Goal: Task Accomplishment & Management: Manage account settings

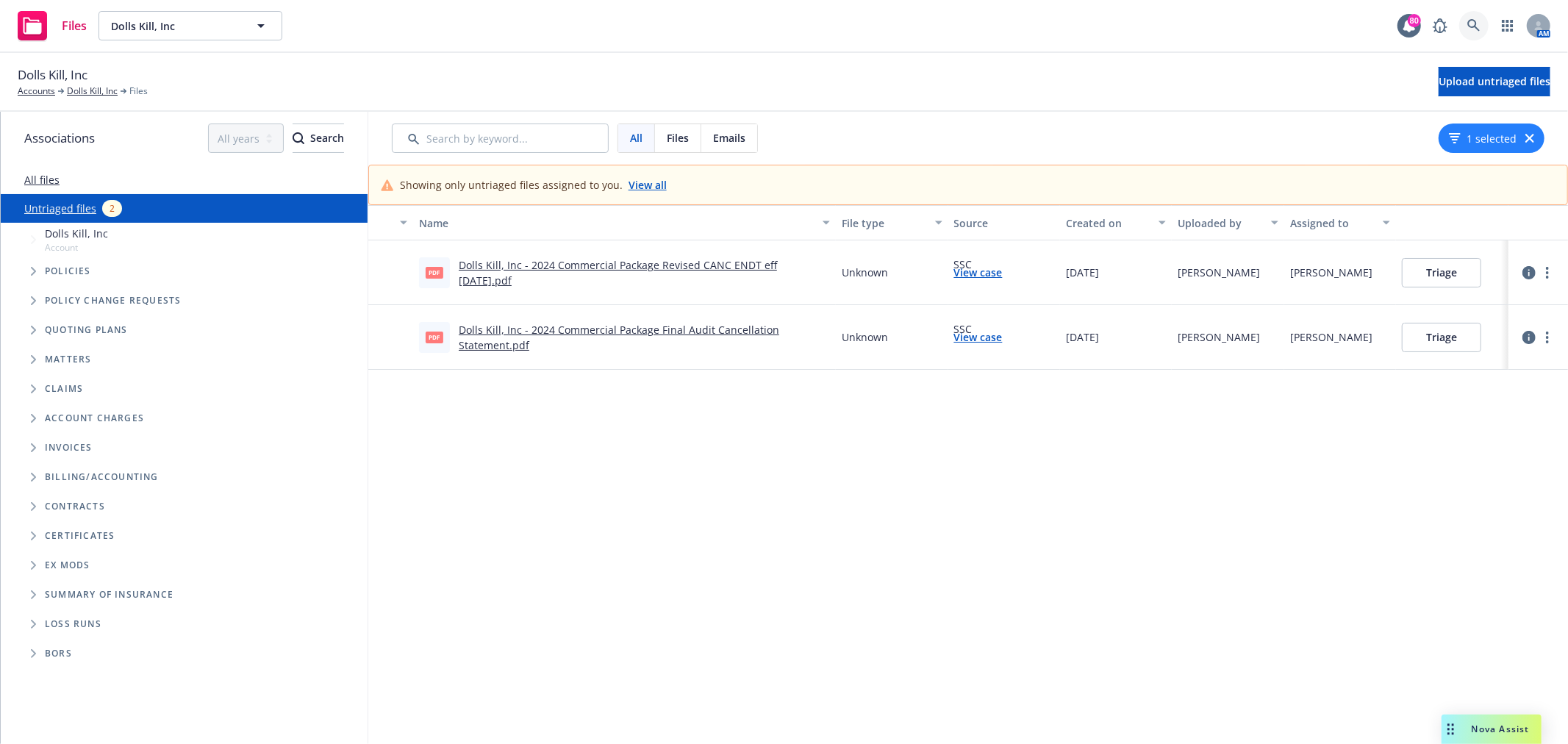
click at [1463, 27] on link at bounding box center [1474, 26] width 29 height 29
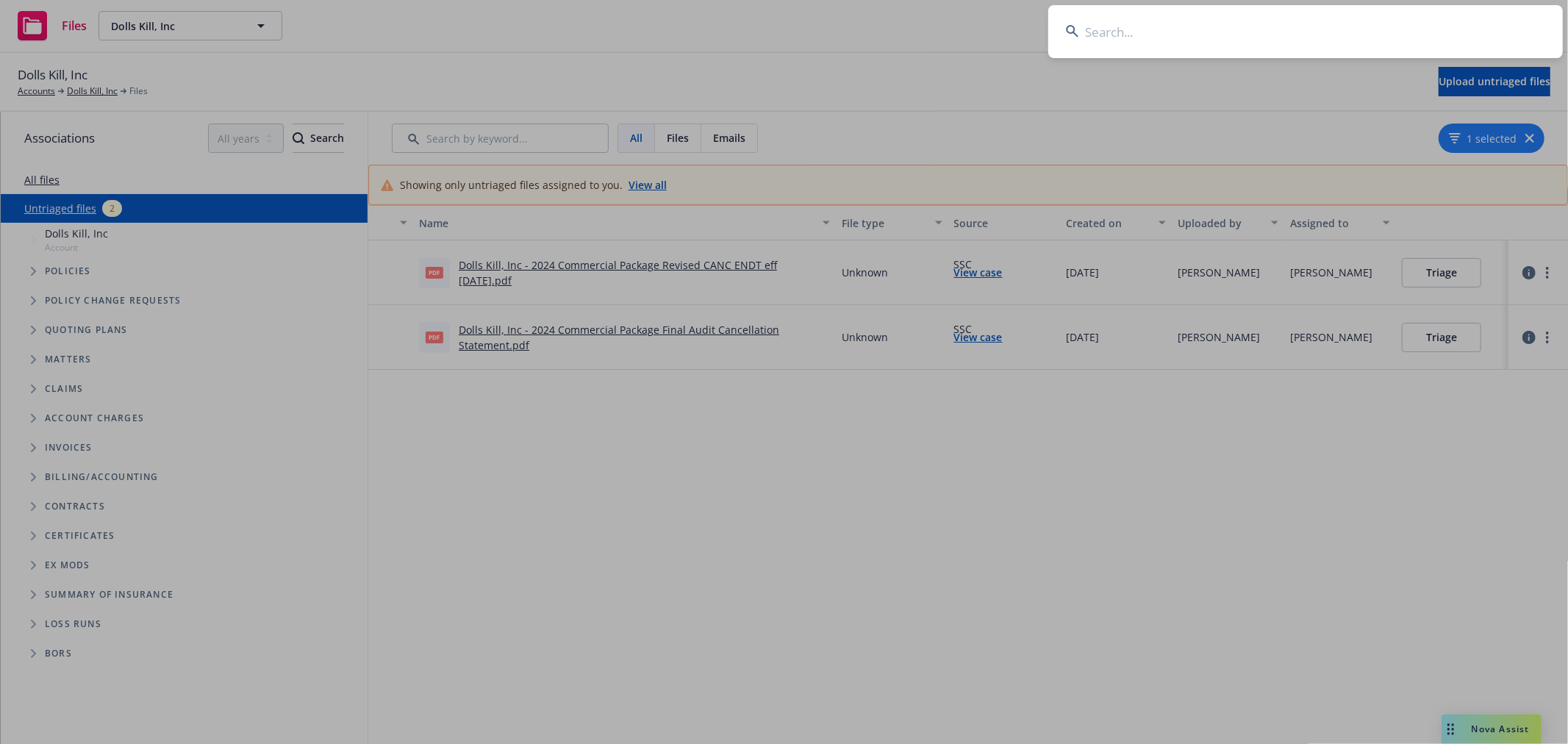
click at [1368, 33] on input at bounding box center [1306, 32] width 515 height 53
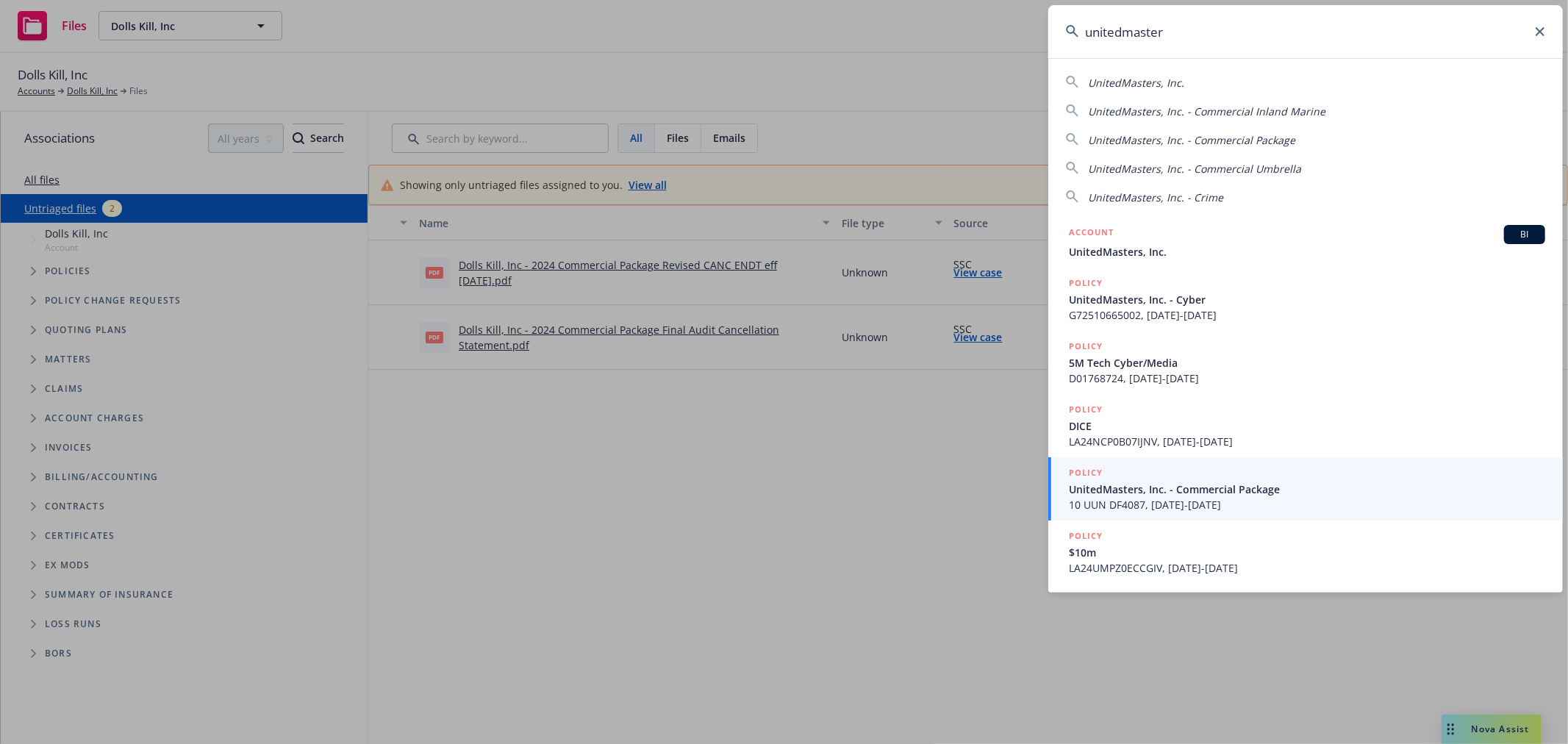
type input "unitedmaster"
click at [1194, 248] on span "UnitedMasters, Inc." at bounding box center [1307, 252] width 477 height 15
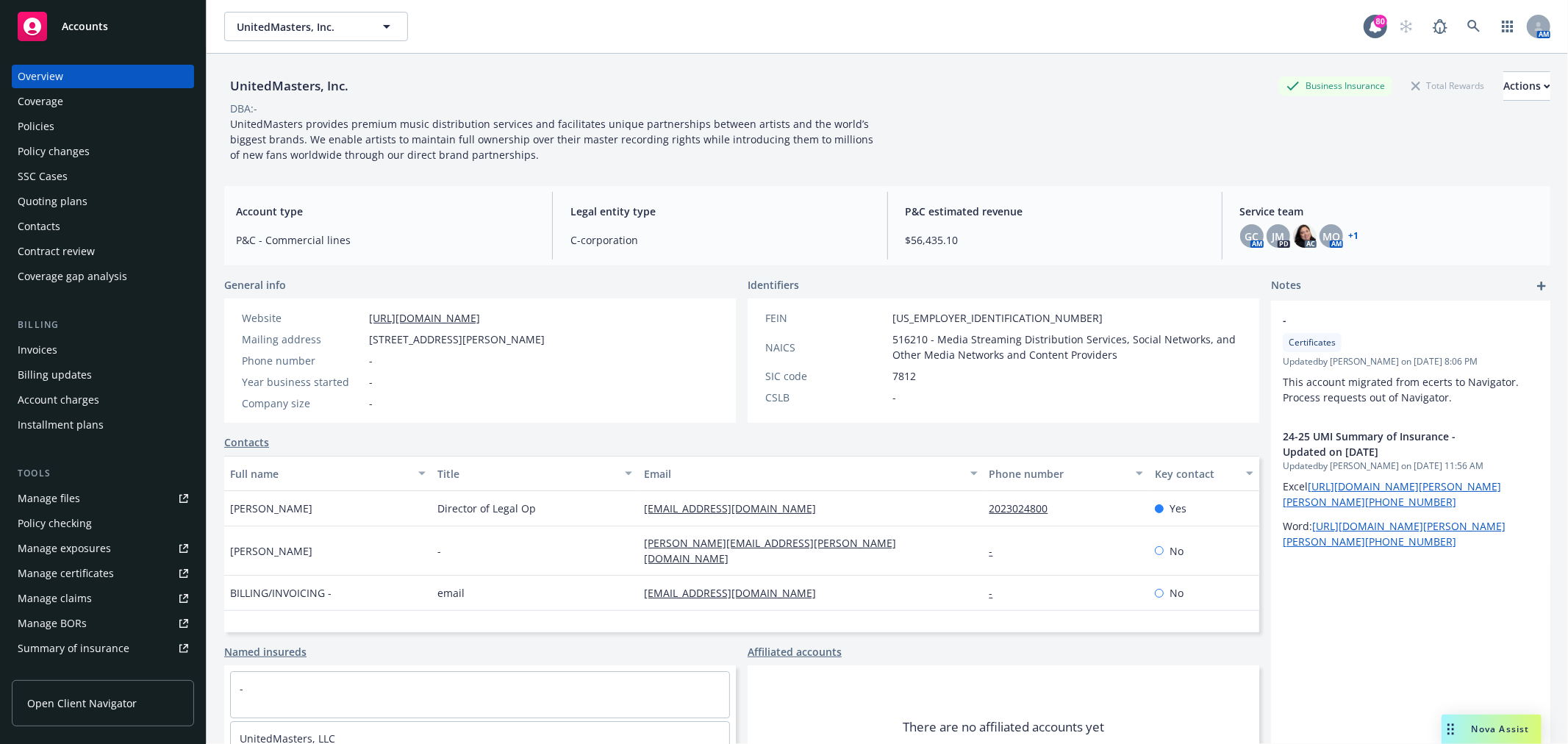
click at [19, 122] on div "Policies" at bounding box center [36, 126] width 37 height 23
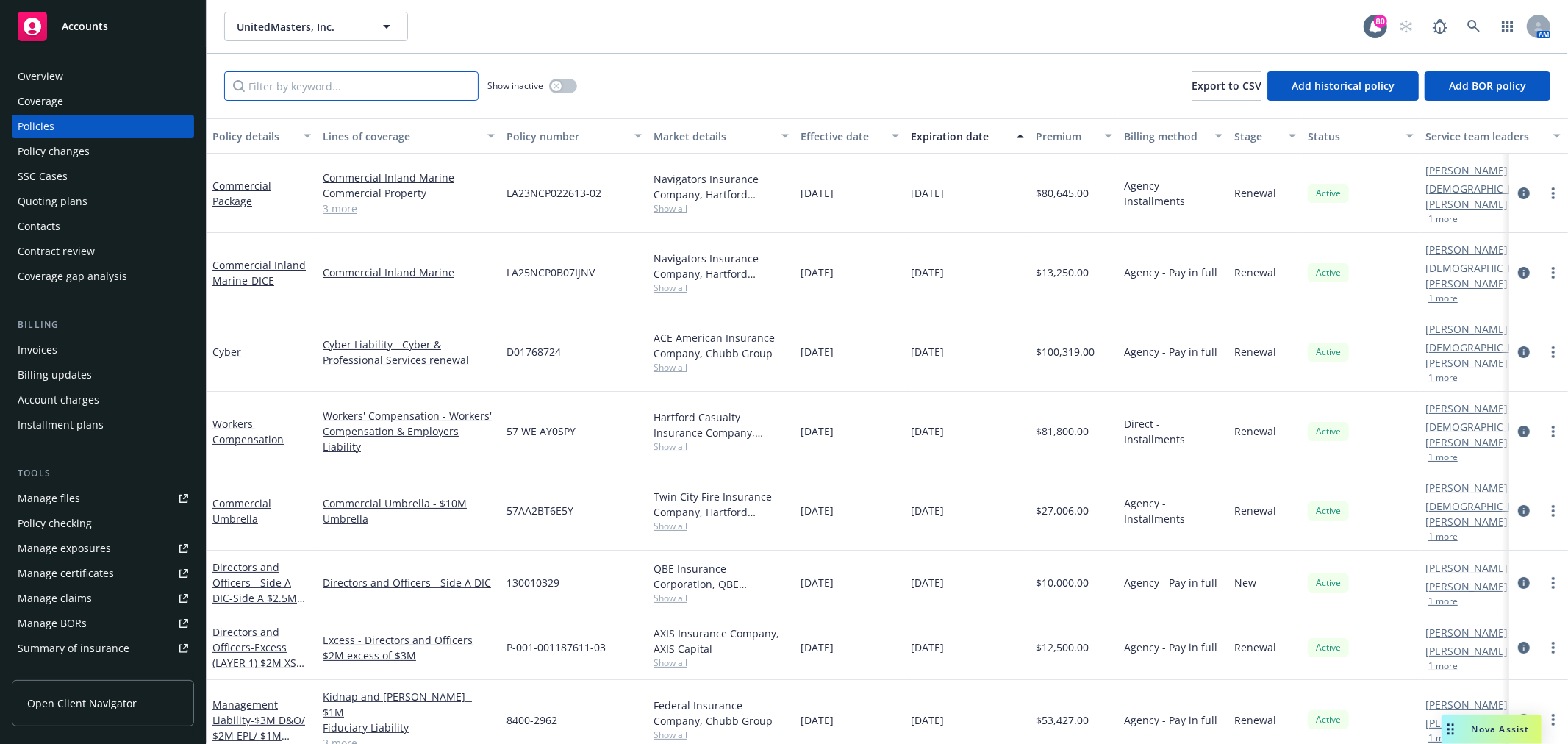
click at [320, 89] on input "Filter by keyword..." at bounding box center [352, 86] width 255 height 29
click at [268, 258] on link "Commercial Inland Marine - DICE" at bounding box center [259, 273] width 94 height 29
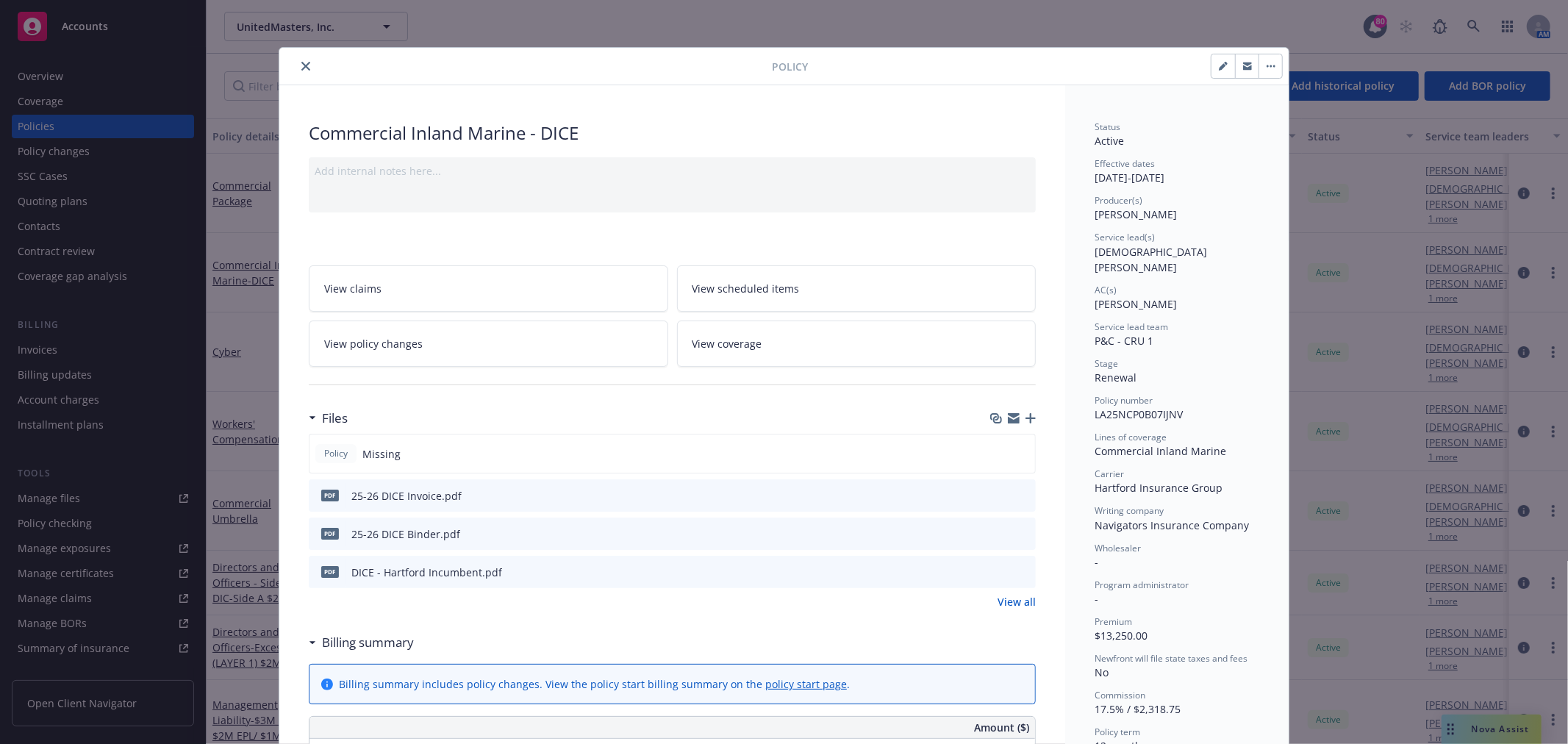
click at [305, 70] on button "close" at bounding box center [306, 66] width 18 height 18
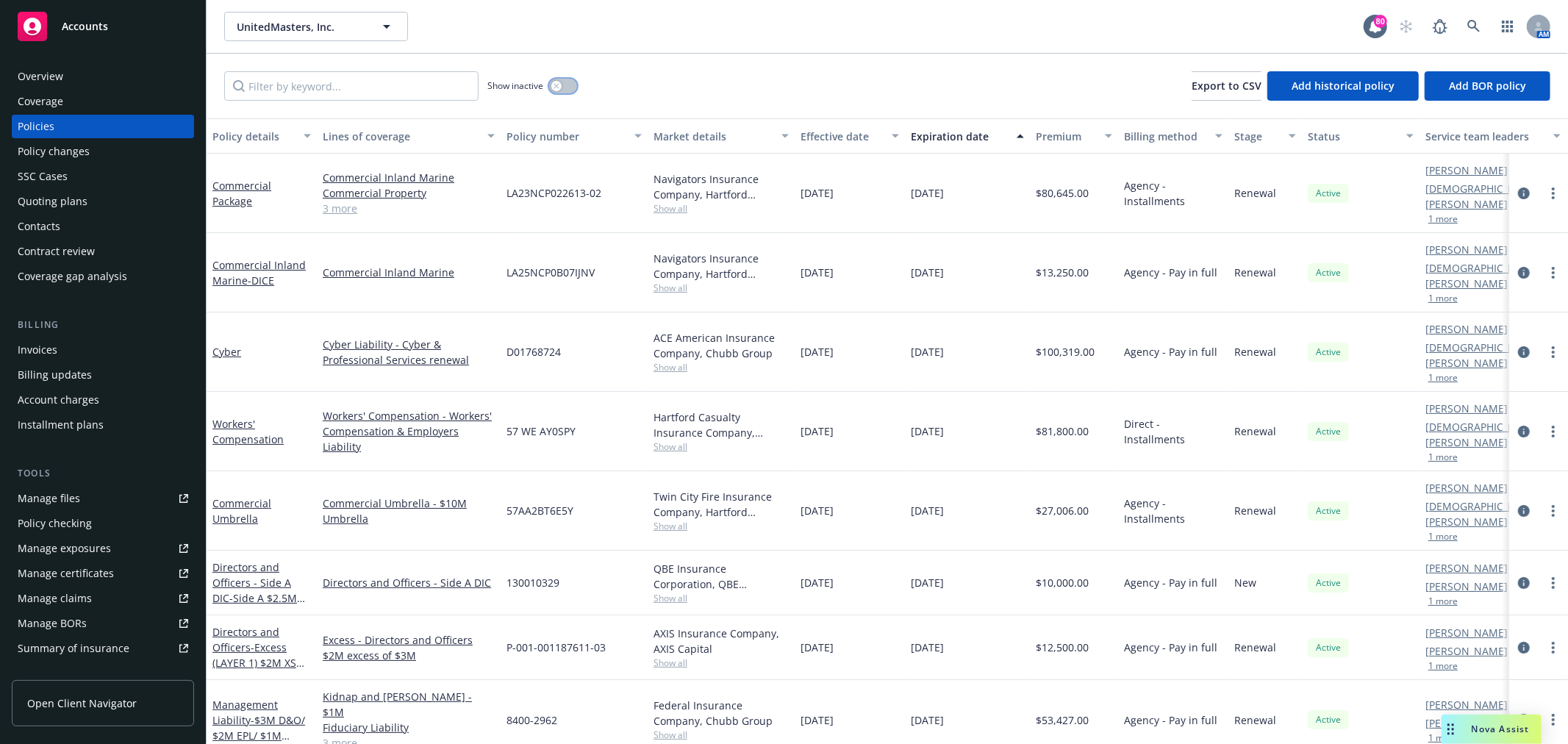
click at [572, 87] on button "button" at bounding box center [563, 85] width 28 height 15
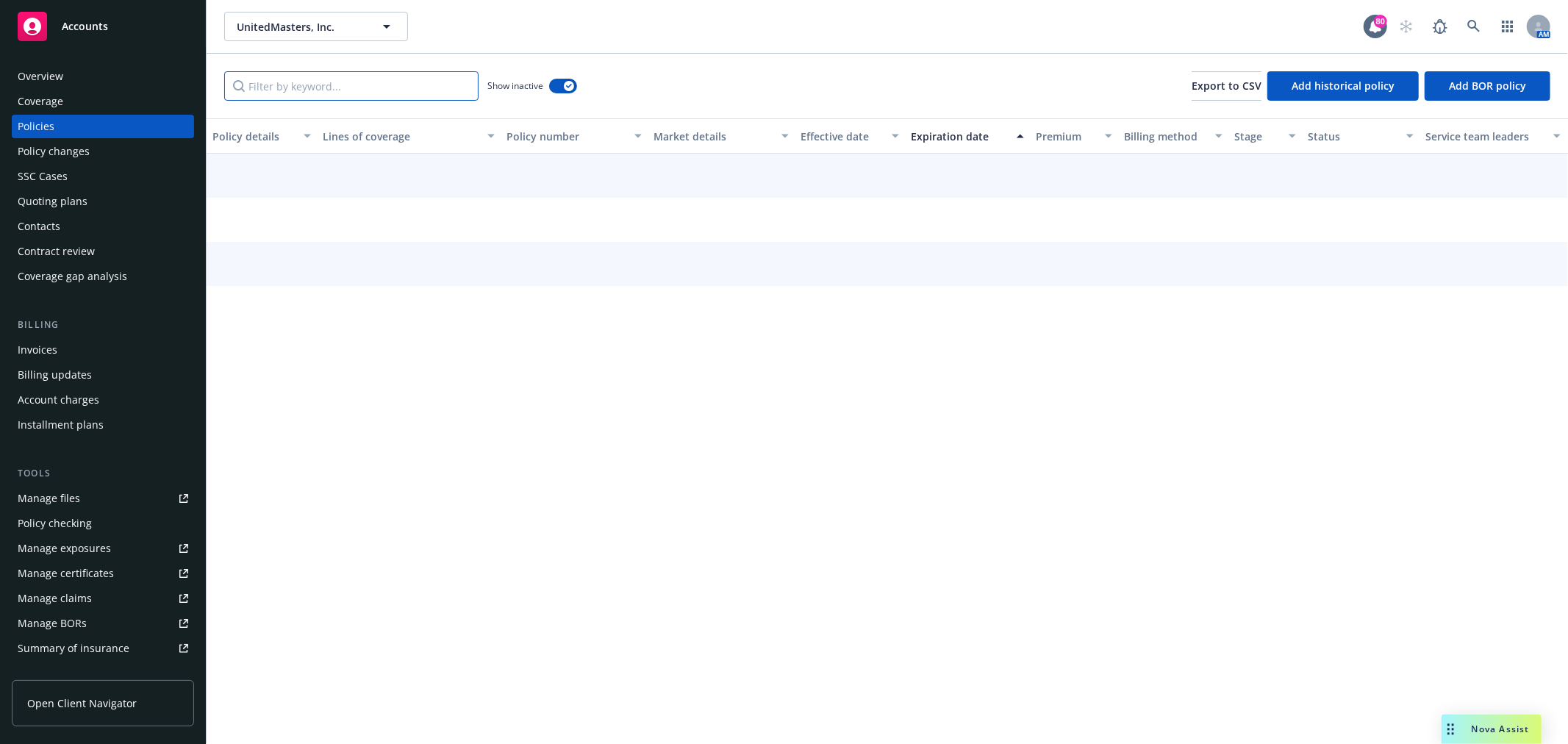
click at [392, 93] on input "Filter by keyword..." at bounding box center [352, 86] width 255 height 29
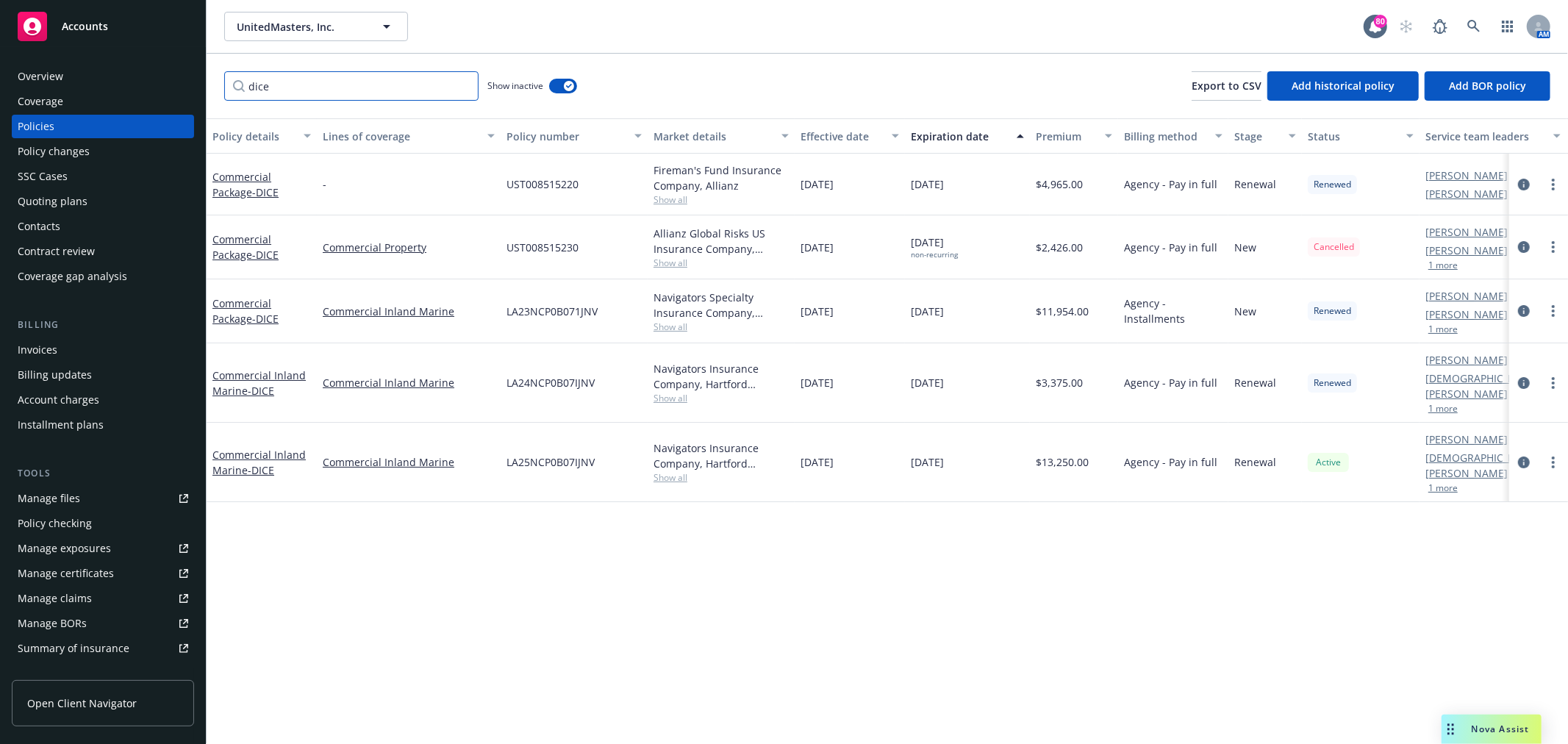
type input "dice"
click at [966, 130] on div "Expiration date" at bounding box center [960, 137] width 97 height 15
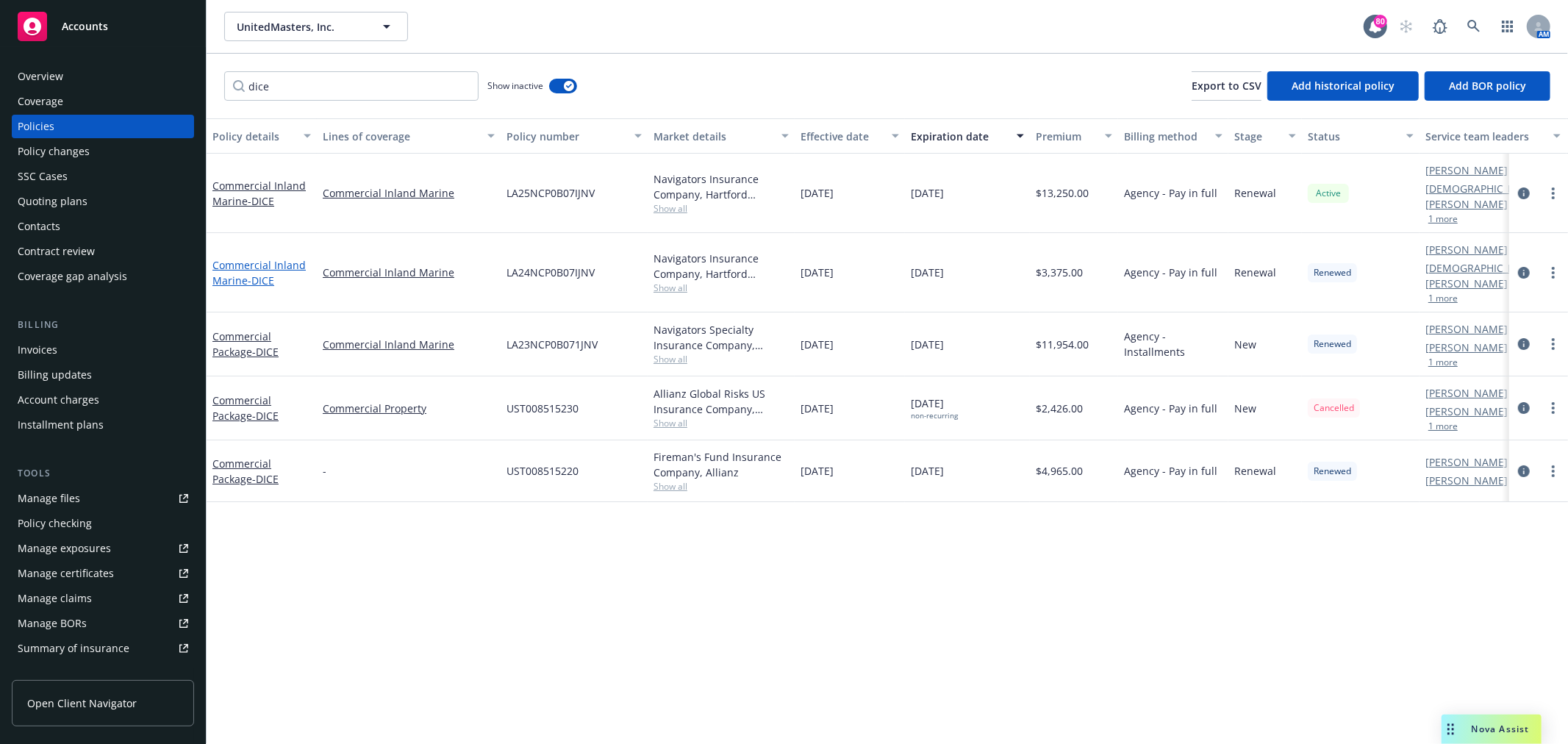
click at [261, 274] on span "- DICE" at bounding box center [261, 280] width 27 height 14
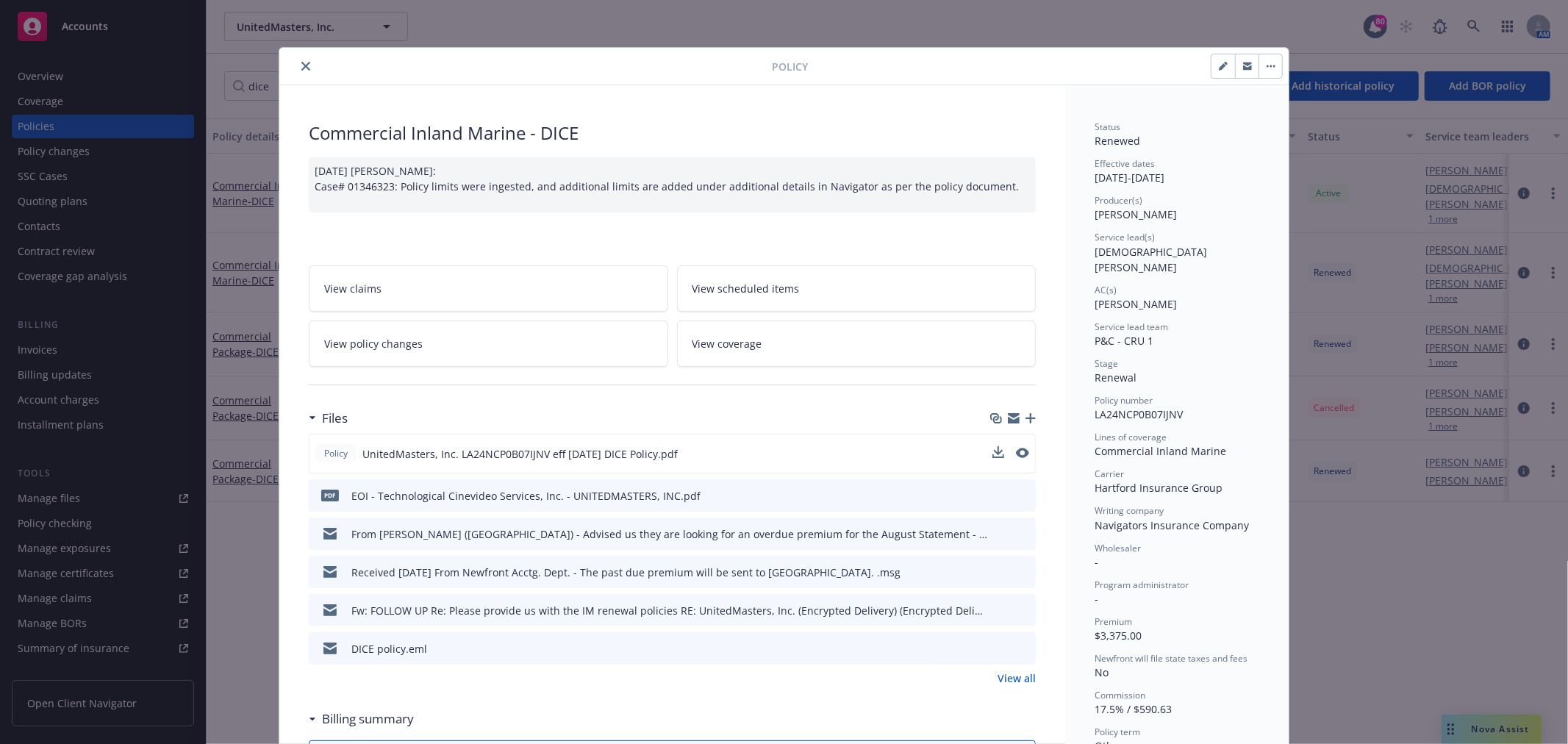
click at [1016, 458] on button at bounding box center [1022, 454] width 13 height 15
click at [1016, 452] on icon "preview file" at bounding box center [1021, 452] width 13 height 10
click at [301, 67] on icon "close" at bounding box center [306, 66] width 9 height 9
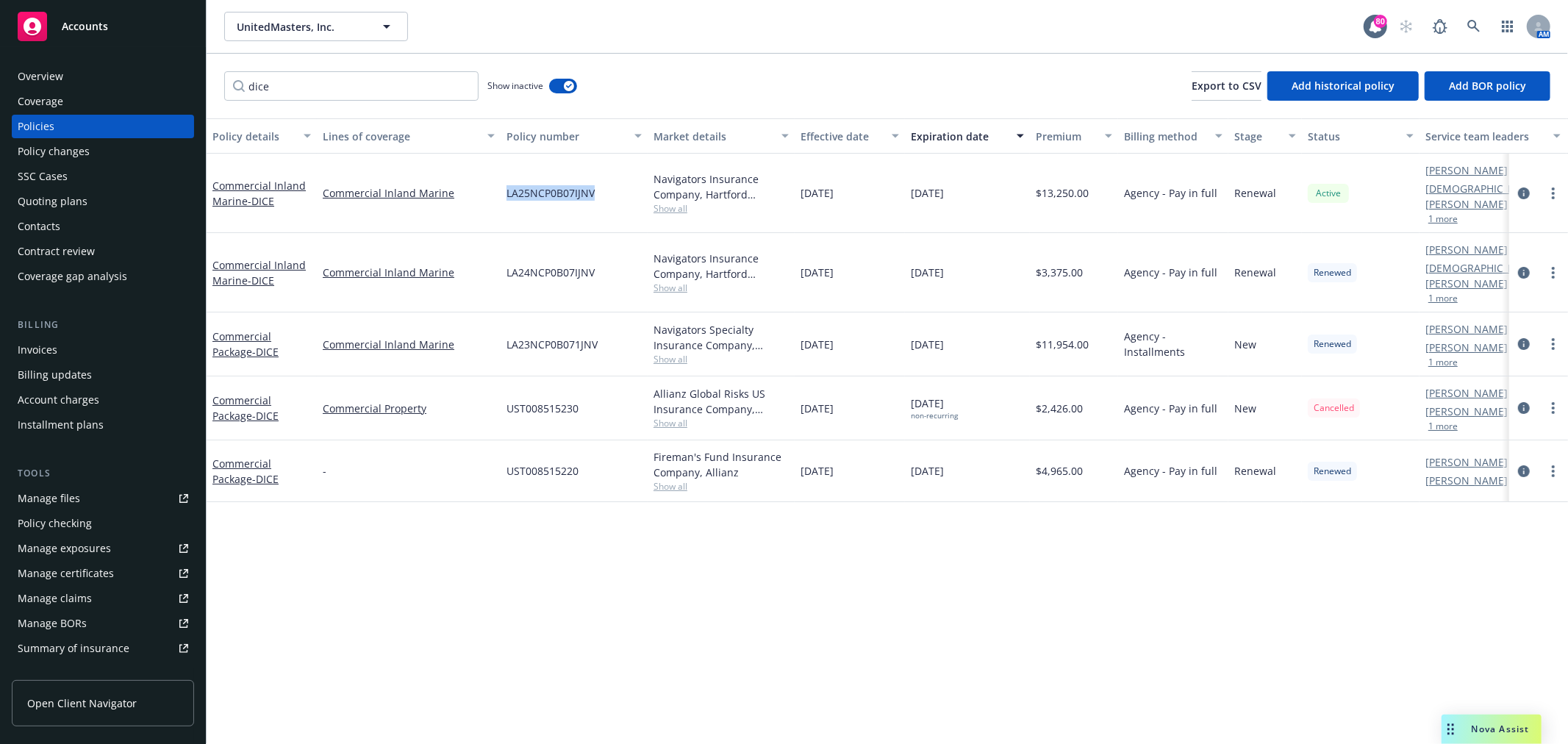
drag, startPoint x: 585, startPoint y: 180, endPoint x: 508, endPoint y: 189, distance: 77.5
click at [508, 189] on div "LA25NCP0B07IJNV" at bounding box center [574, 194] width 147 height 79
copy span "LA25NCP0B07IJNV"
click at [254, 180] on link "Commercial Inland Marine - DICE" at bounding box center [259, 194] width 94 height 29
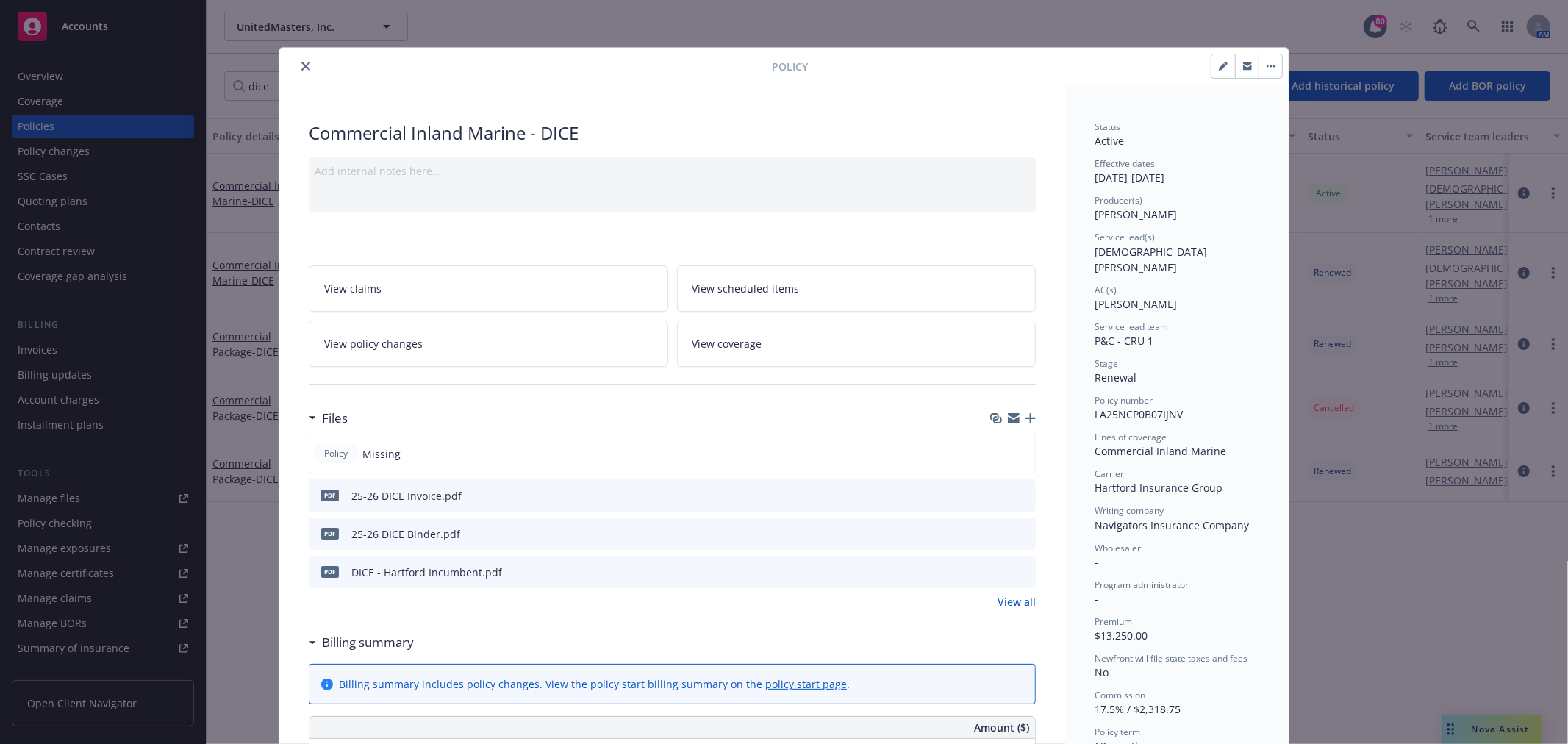
scroll to position [44, 0]
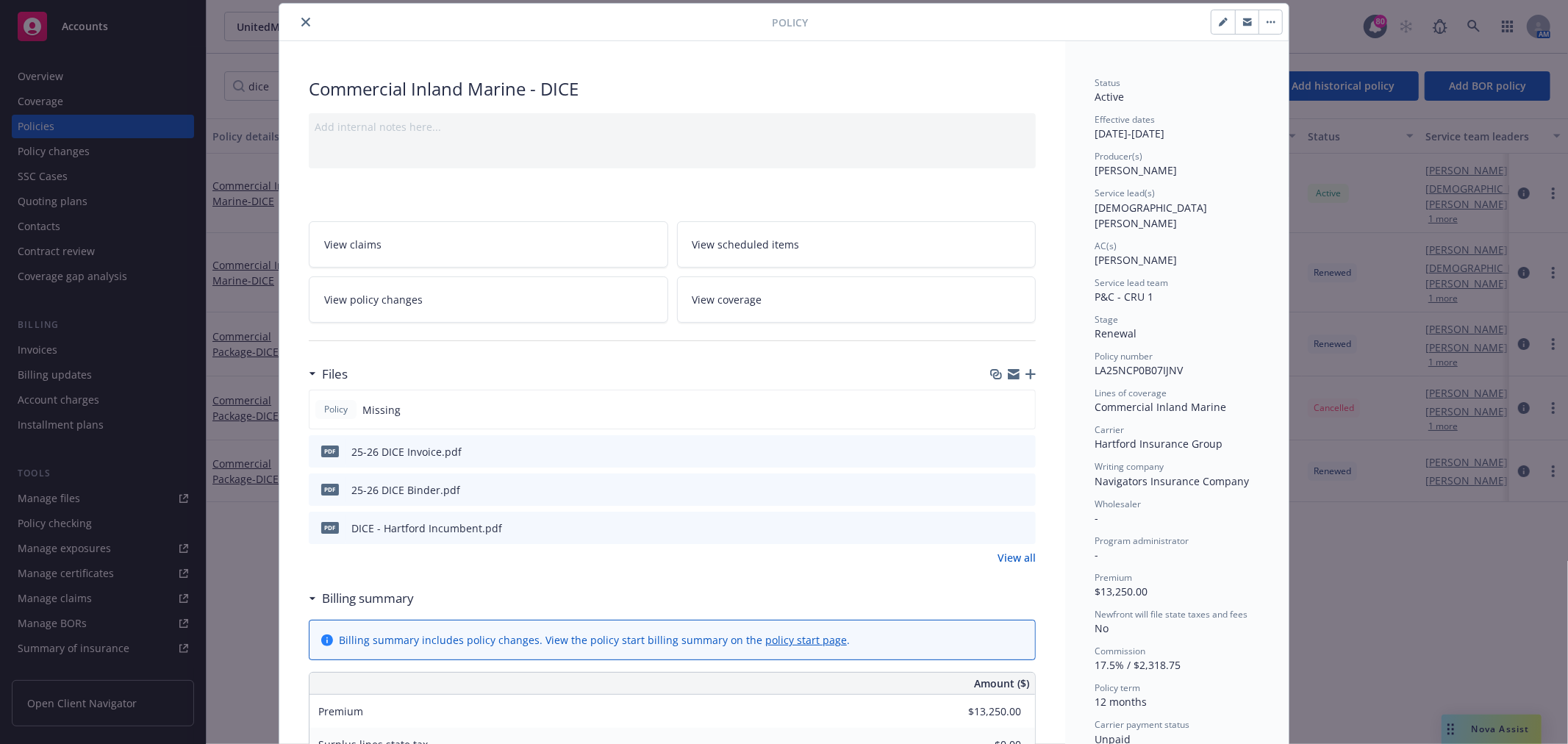
click at [1028, 377] on icon "button" at bounding box center [1031, 374] width 10 height 10
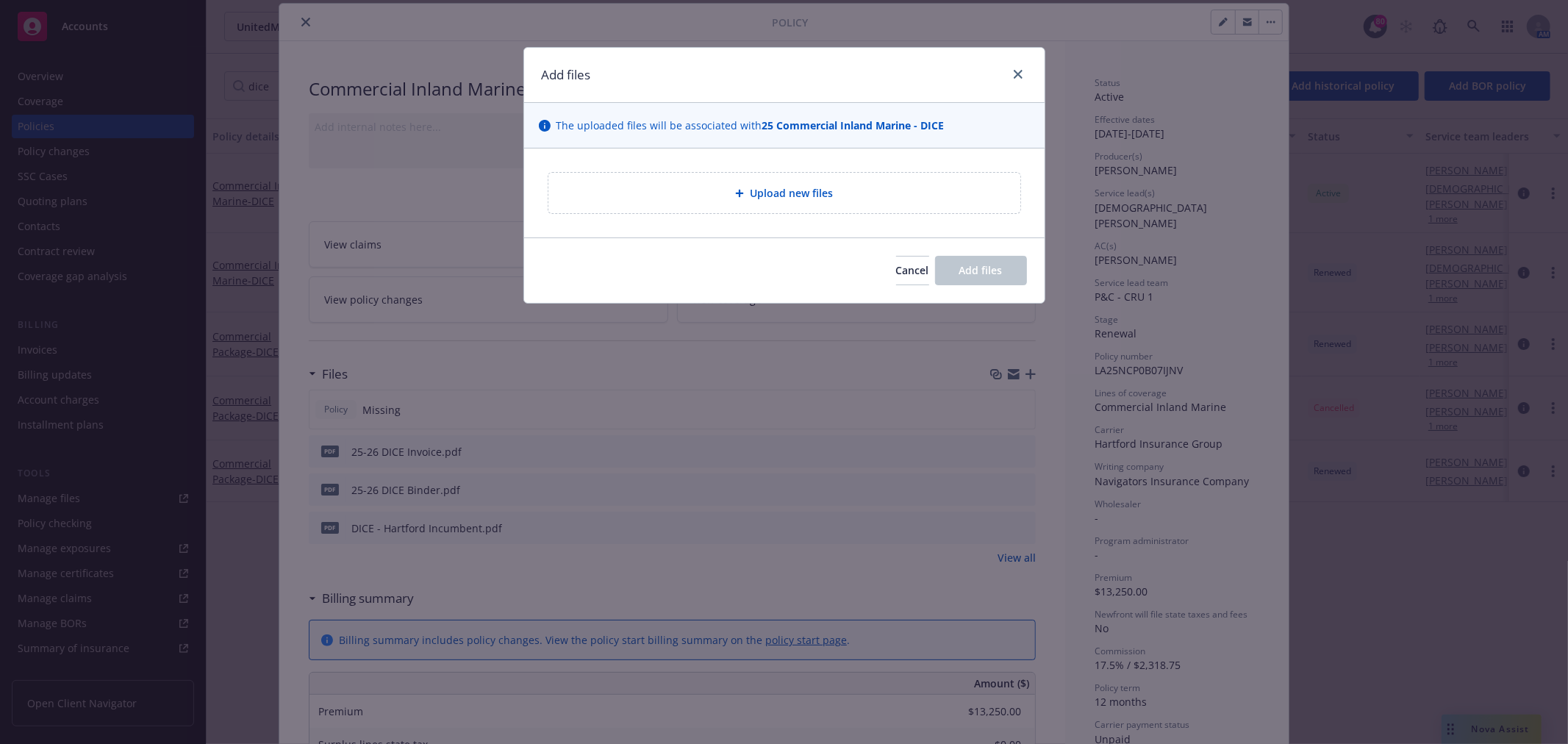
click at [820, 192] on span "Upload new files" at bounding box center [791, 193] width 83 height 15
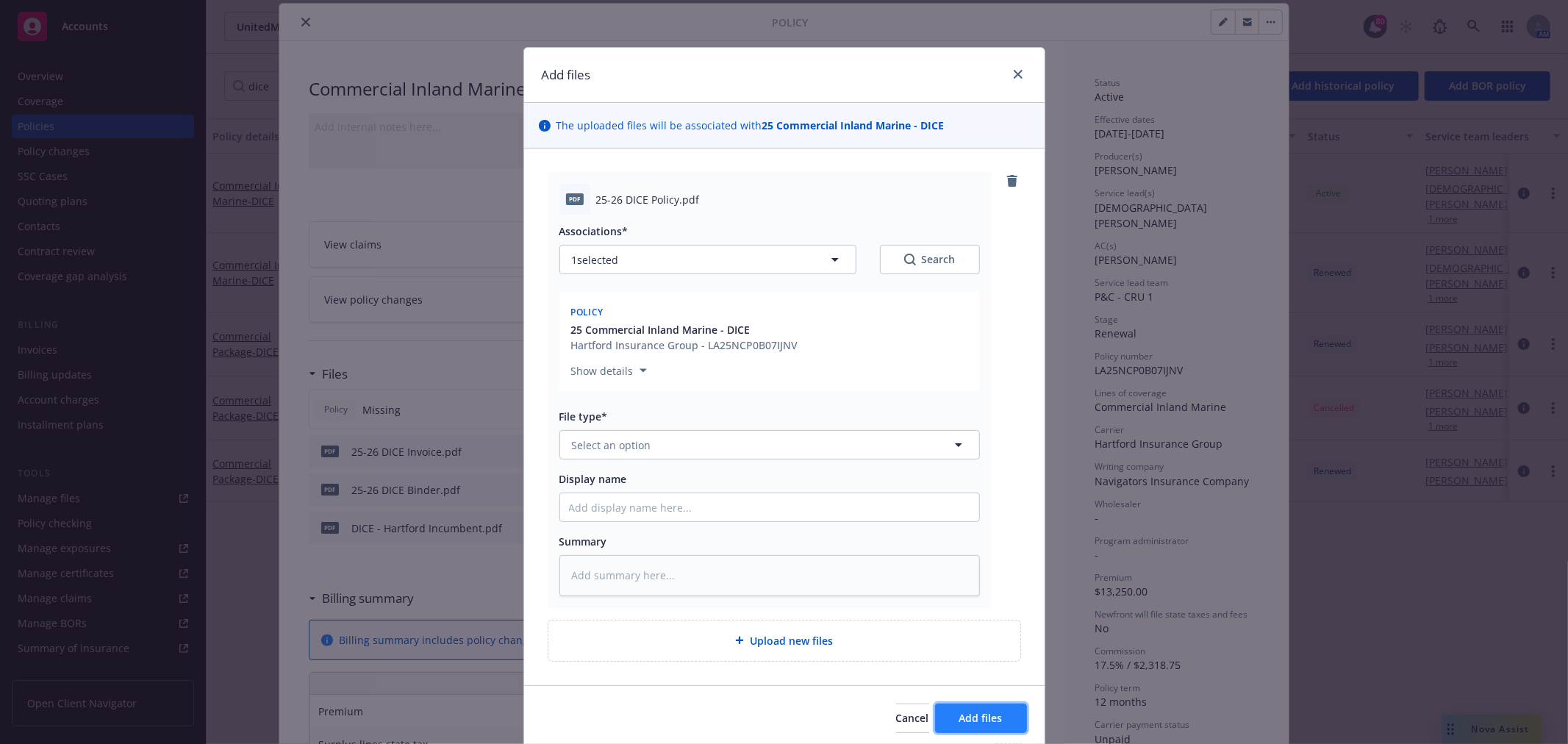
click at [1017, 720] on button "Add files" at bounding box center [981, 718] width 92 height 29
click at [997, 735] on button "Add files" at bounding box center [981, 736] width 92 height 29
click at [982, 730] on span "Add files" at bounding box center [981, 736] width 43 height 14
type textarea "x"
click at [649, 440] on button "Select an option" at bounding box center [769, 445] width 421 height 29
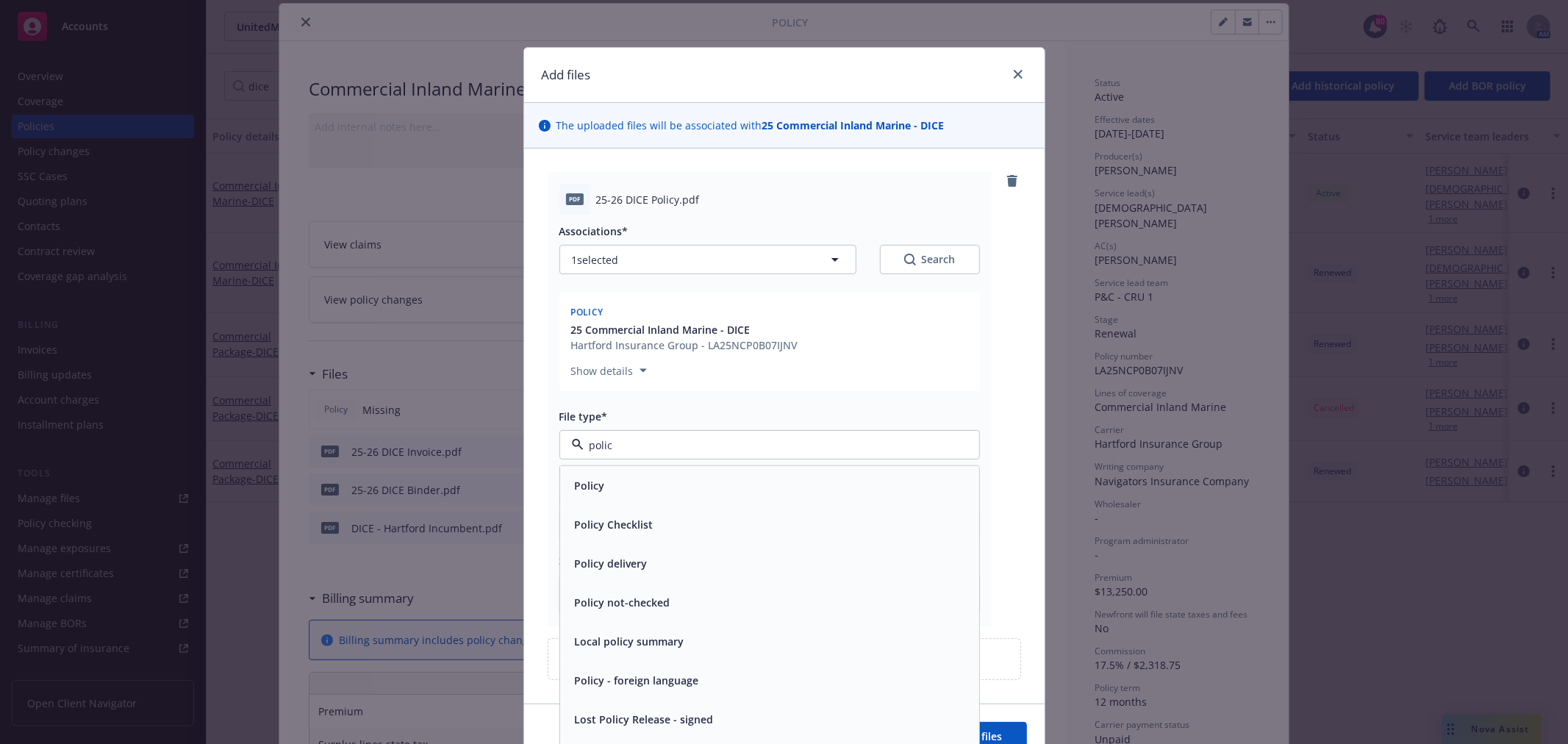
type input "policy"
click at [633, 487] on div "Policy" at bounding box center [769, 485] width 401 height 22
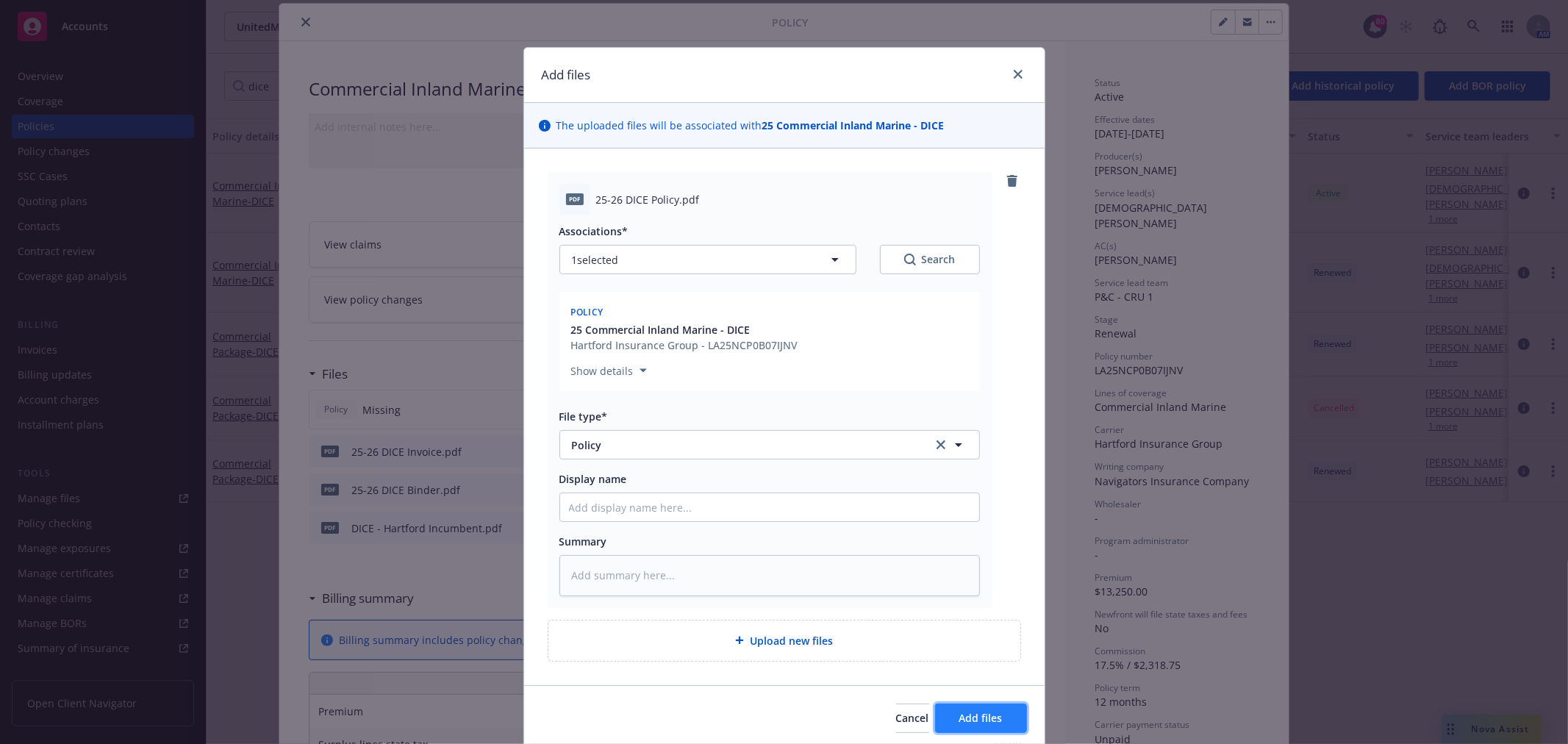
click at [965, 713] on span "Add files" at bounding box center [981, 717] width 43 height 14
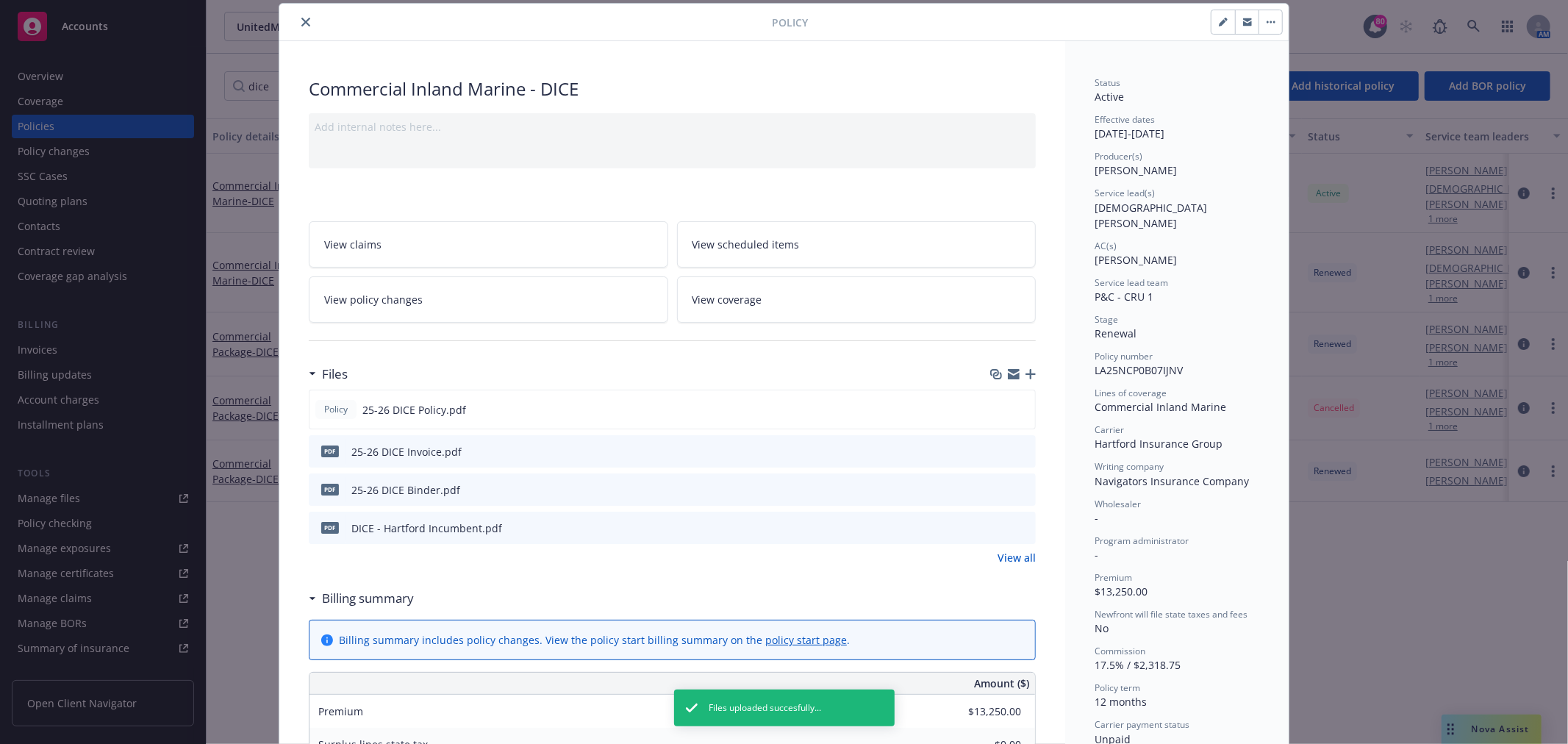
click at [304, 18] on icon "close" at bounding box center [306, 22] width 9 height 9
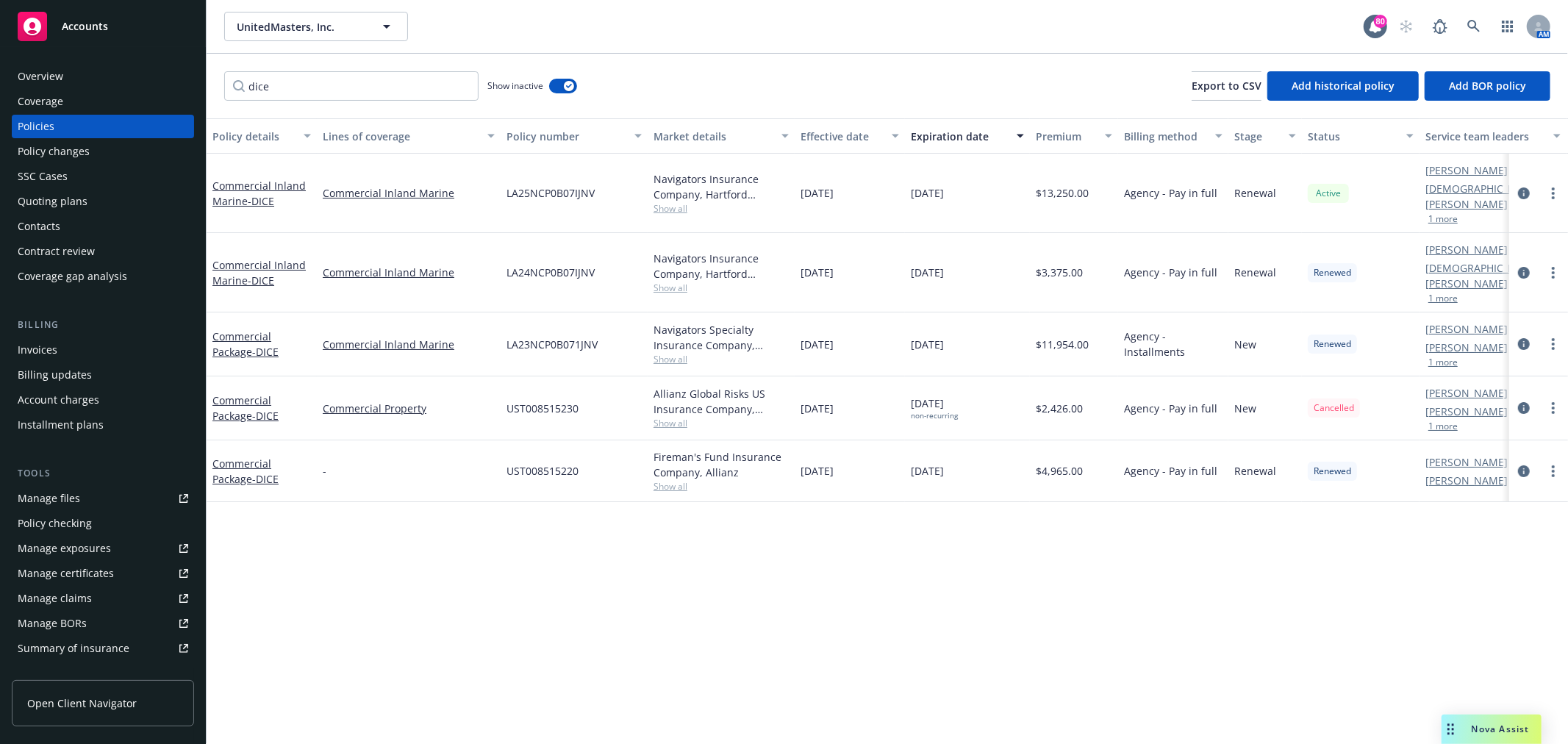
click at [94, 568] on div "Manage certificates" at bounding box center [66, 573] width 96 height 23
click at [255, 194] on span "- DICE" at bounding box center [261, 201] width 27 height 14
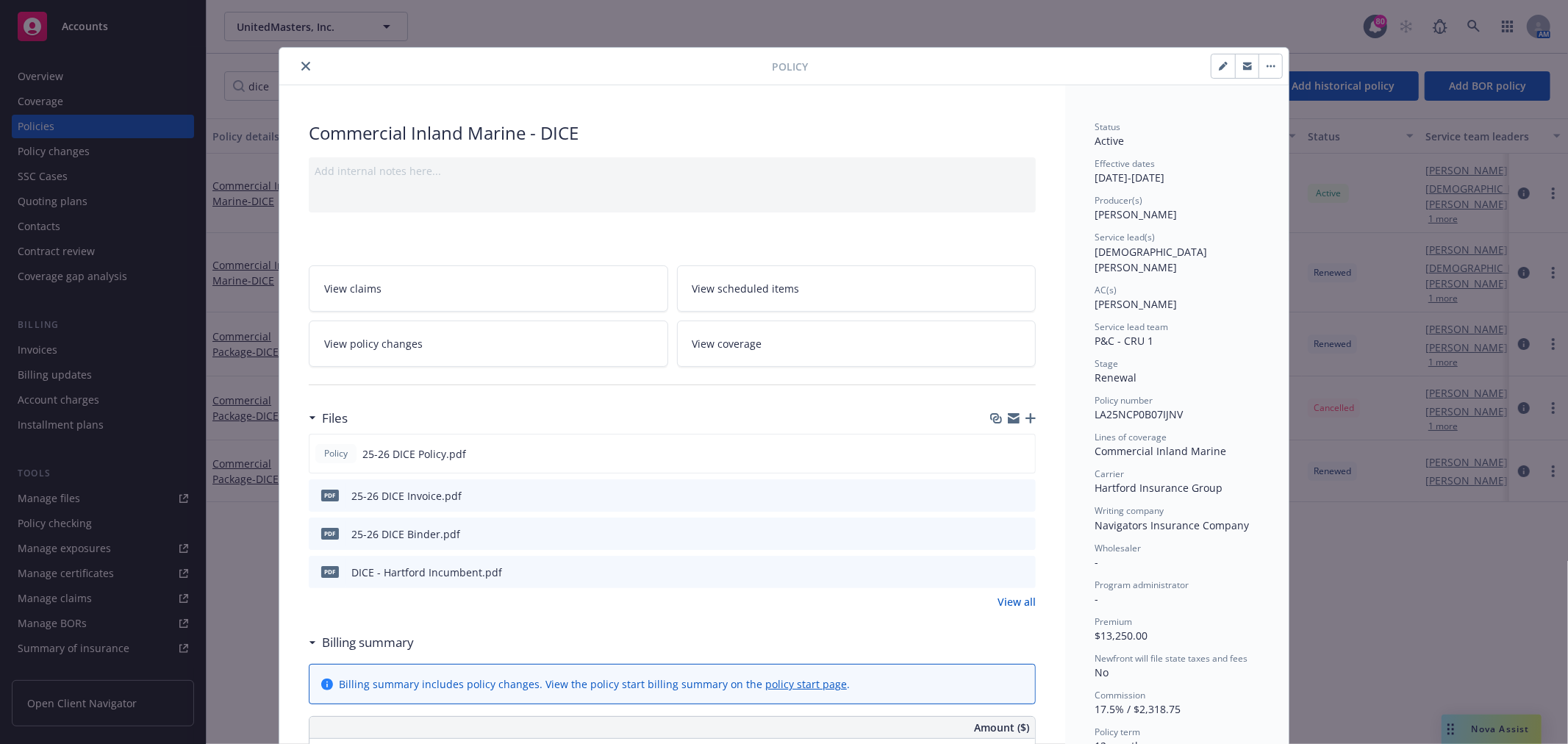
scroll to position [44, 0]
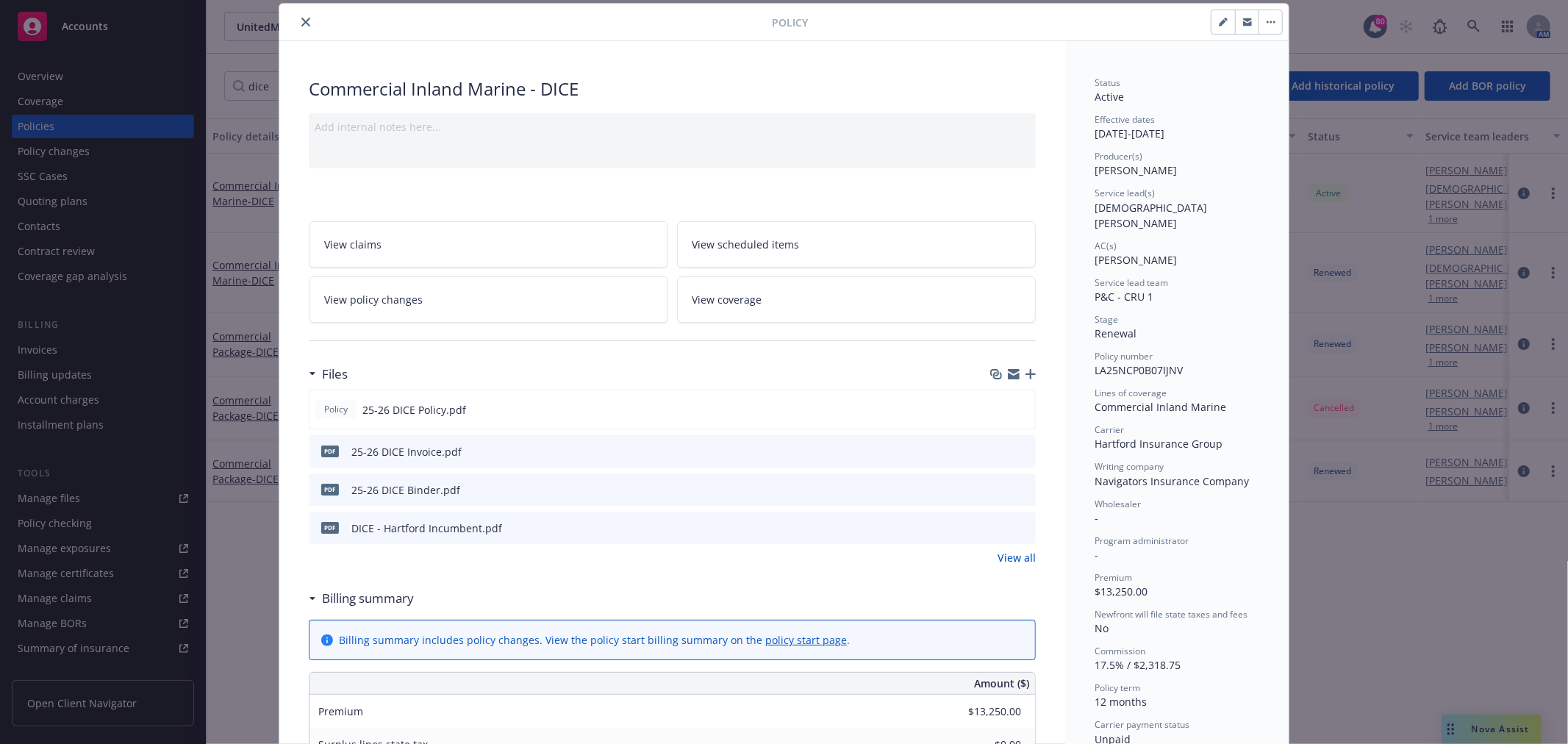
click at [822, 298] on link "View coverage" at bounding box center [857, 299] width 360 height 46
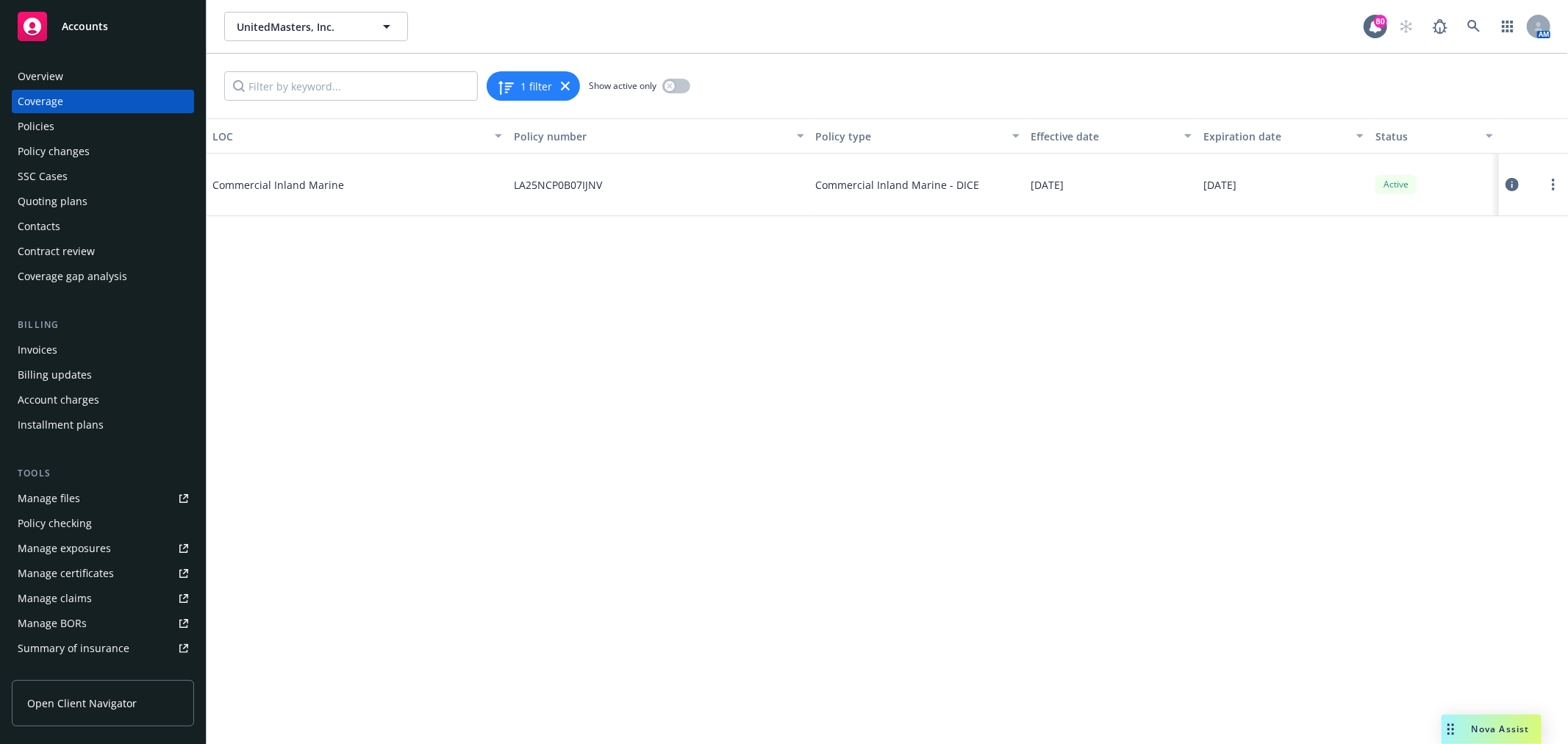
click at [1509, 186] on icon at bounding box center [1512, 184] width 13 height 13
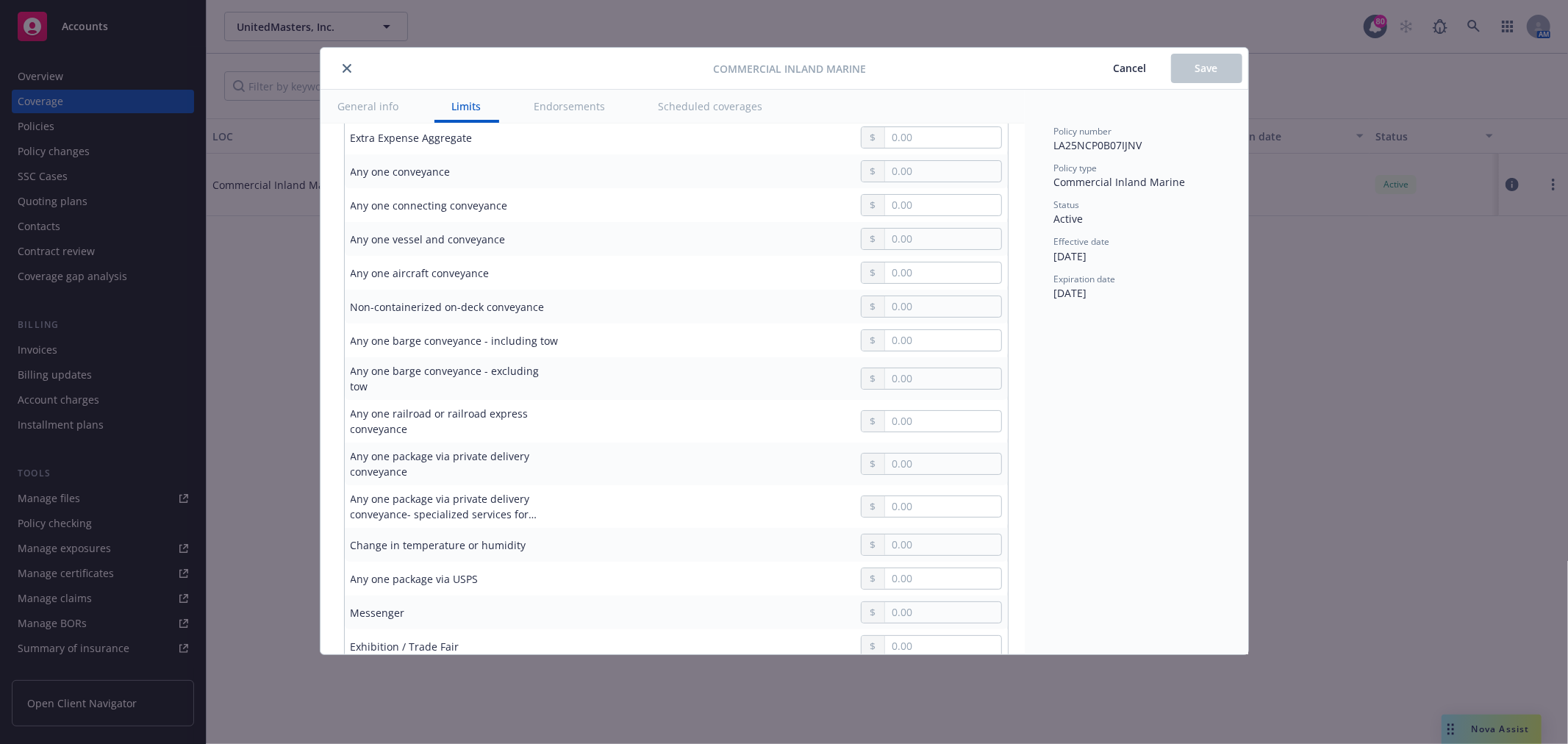
scroll to position [258, 0]
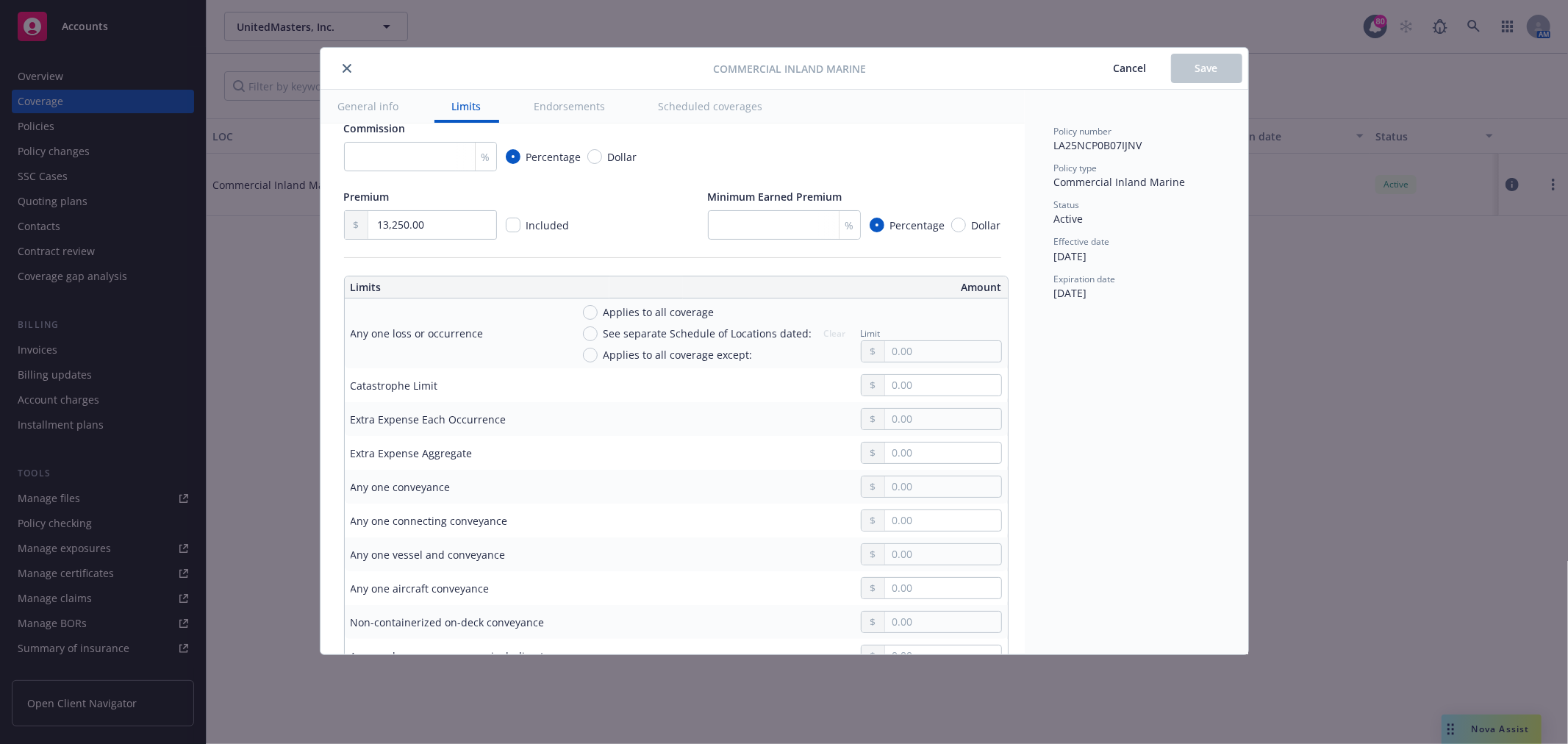
type textarea "x"
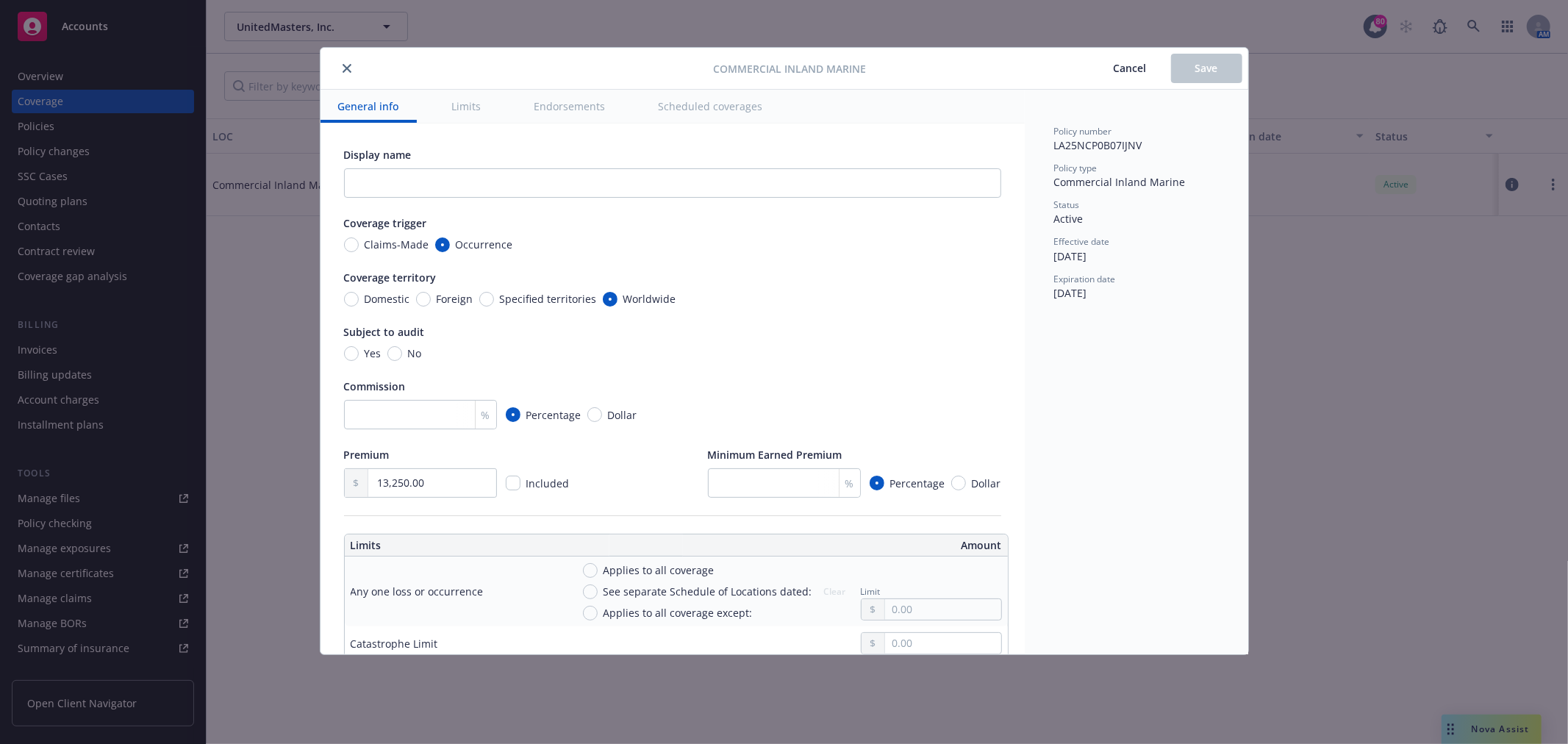
click at [1122, 72] on span "Cancel" at bounding box center [1130, 68] width 33 height 14
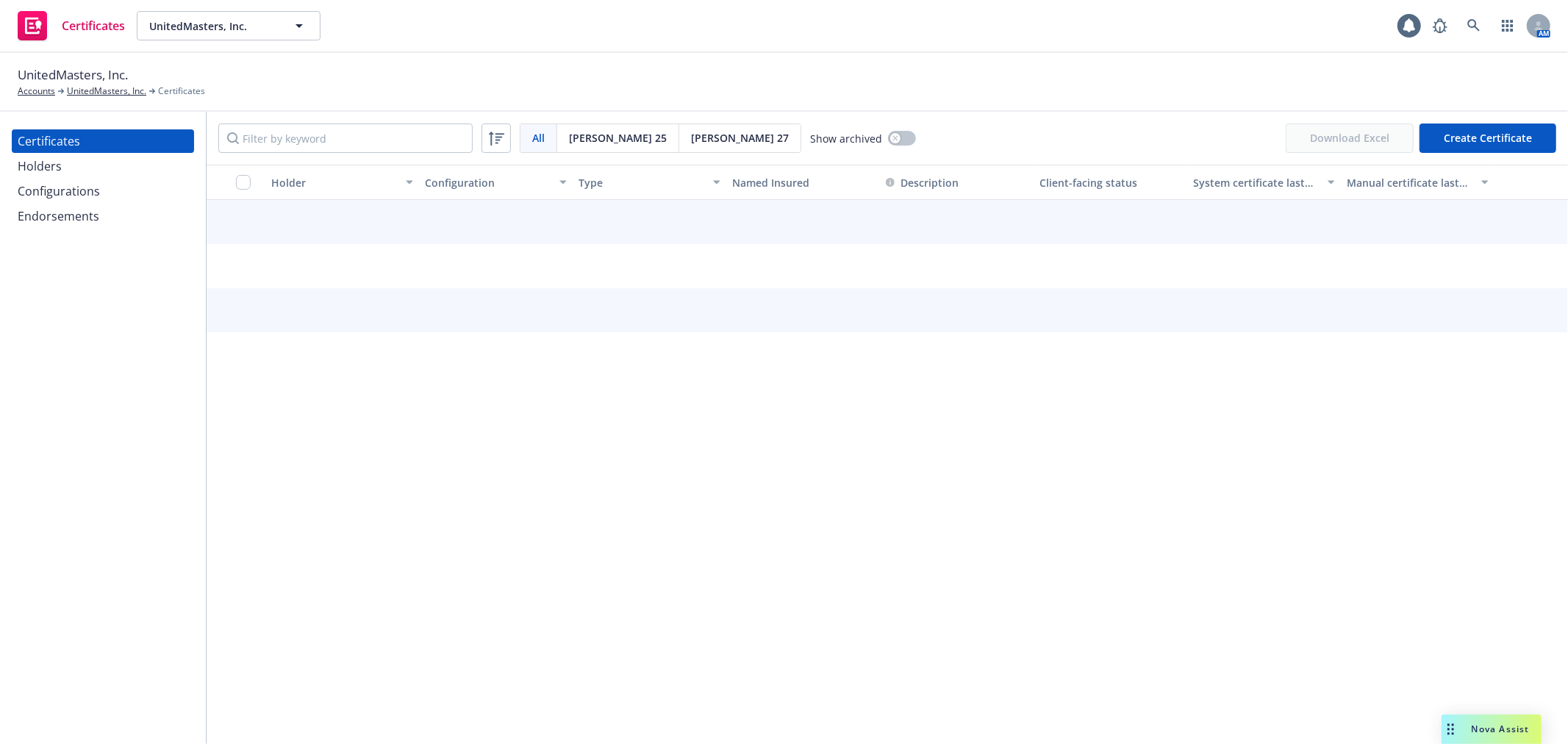
click at [114, 184] on div "Configurations" at bounding box center [103, 190] width 170 height 23
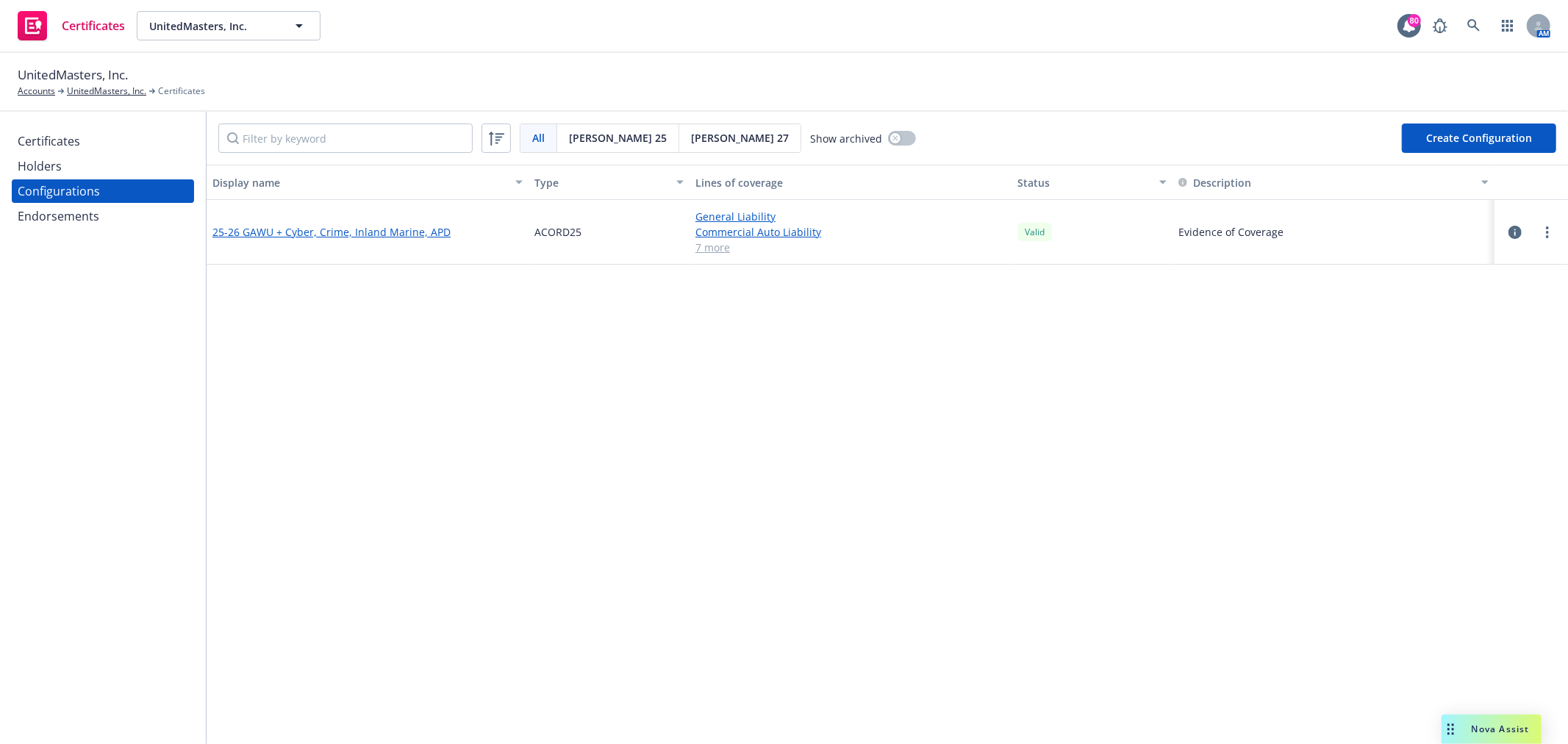
click at [317, 231] on link "25-26 GAWU + Cyber, Crime, Inland Marine, APD" at bounding box center [331, 232] width 238 height 15
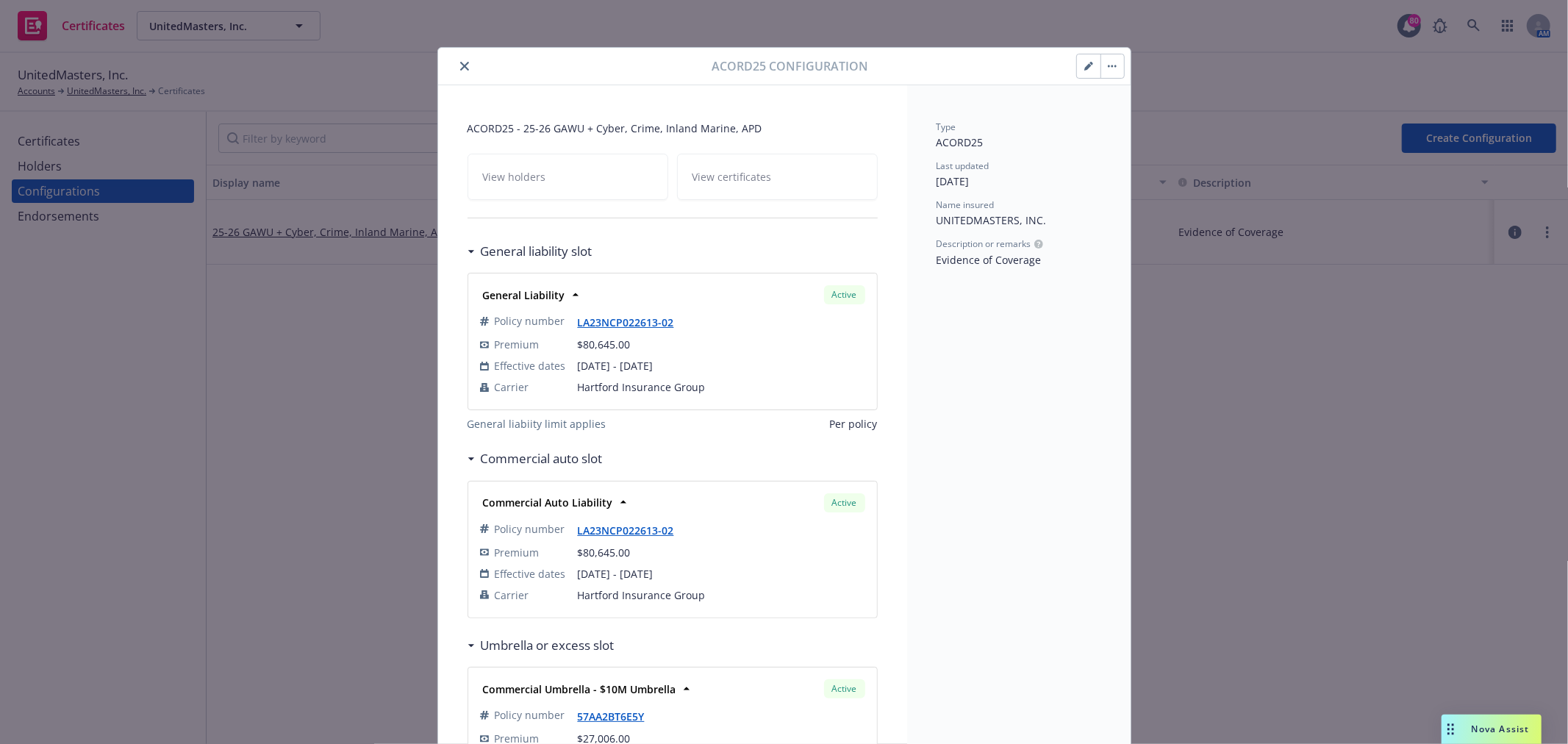
click at [1087, 59] on button "button" at bounding box center [1089, 65] width 23 height 23
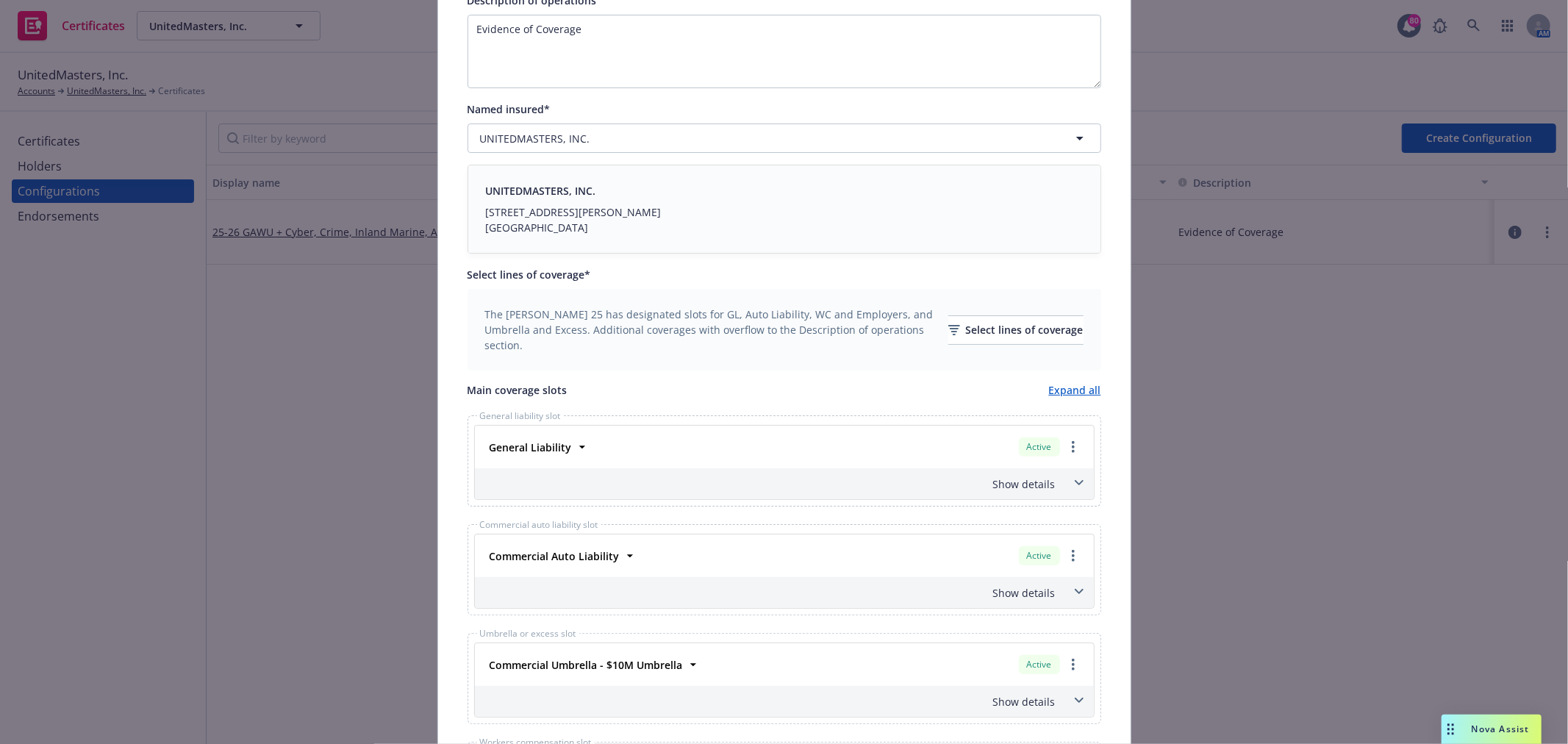
scroll to position [326, 0]
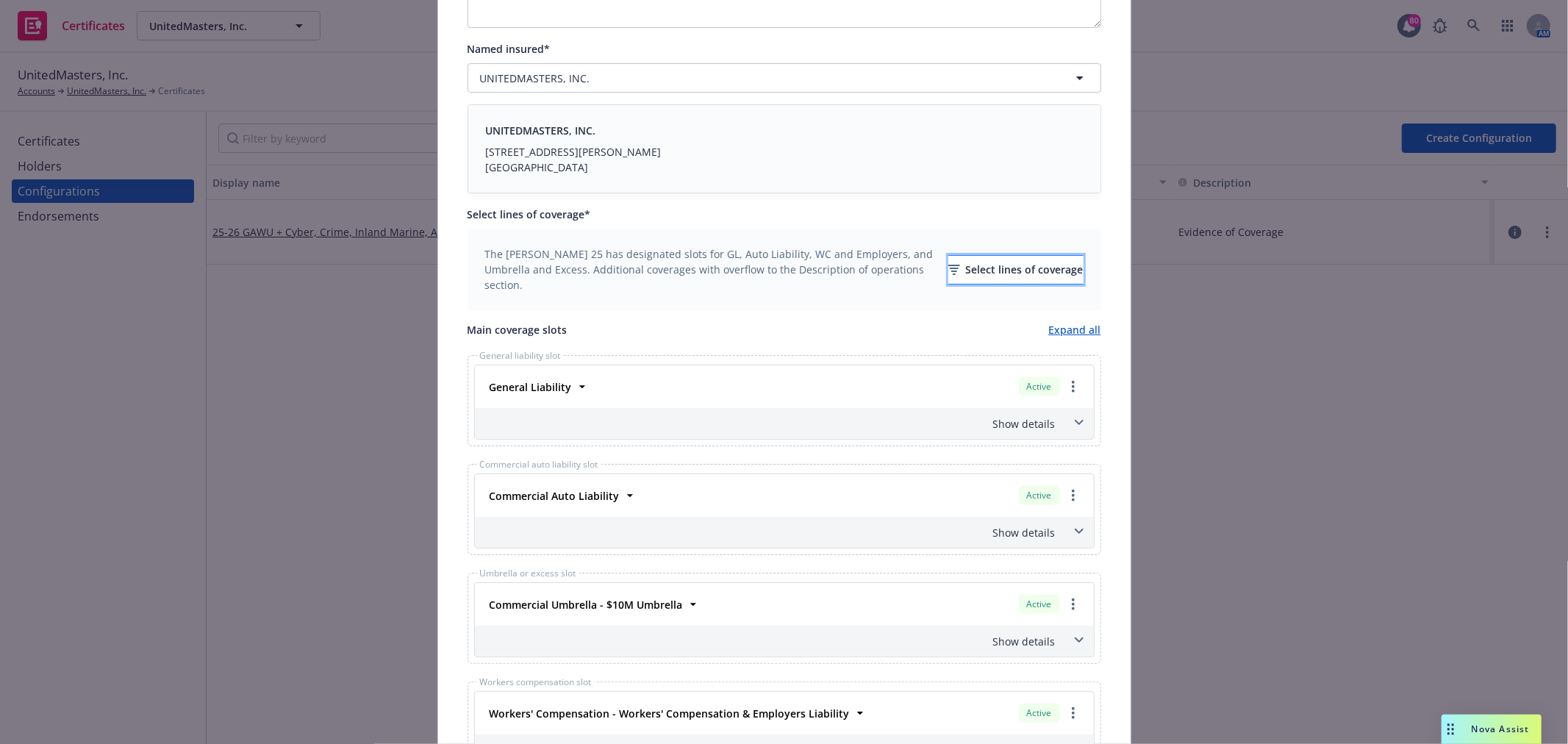
click at [1013, 275] on div "Select lines of coverage" at bounding box center [1015, 269] width 135 height 28
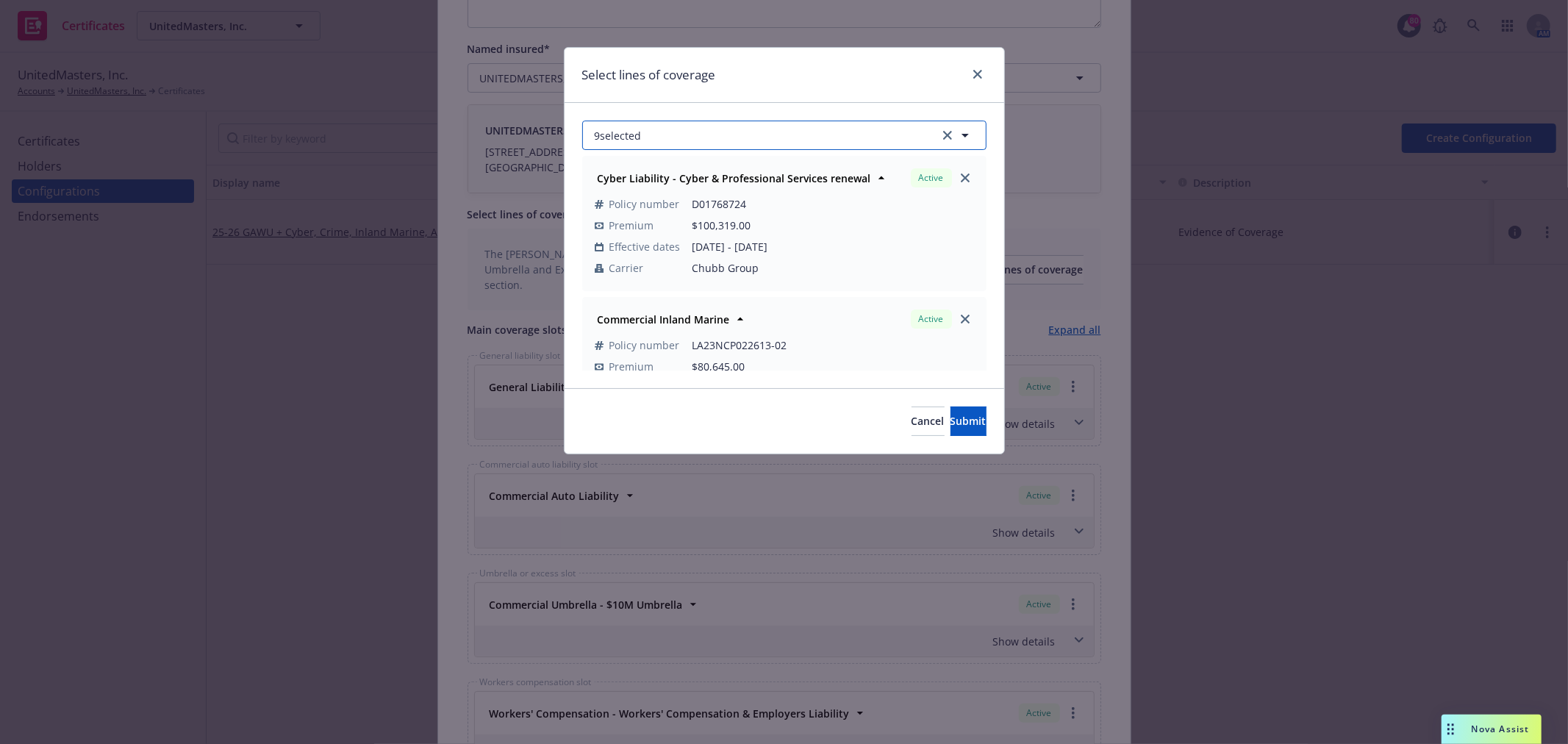
click at [735, 132] on button "9 selected" at bounding box center [785, 135] width 404 height 29
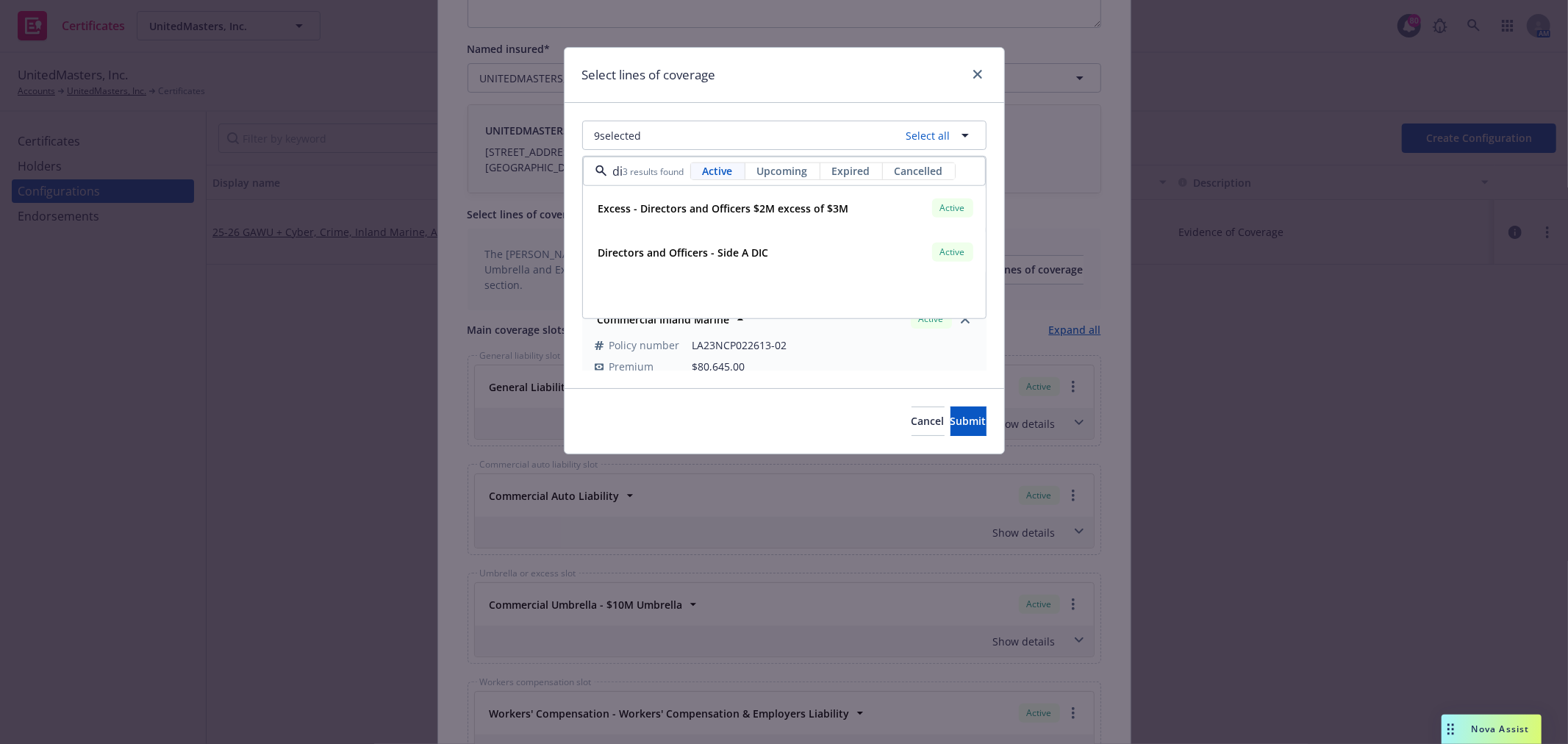
scroll to position [0, 0]
type input "d"
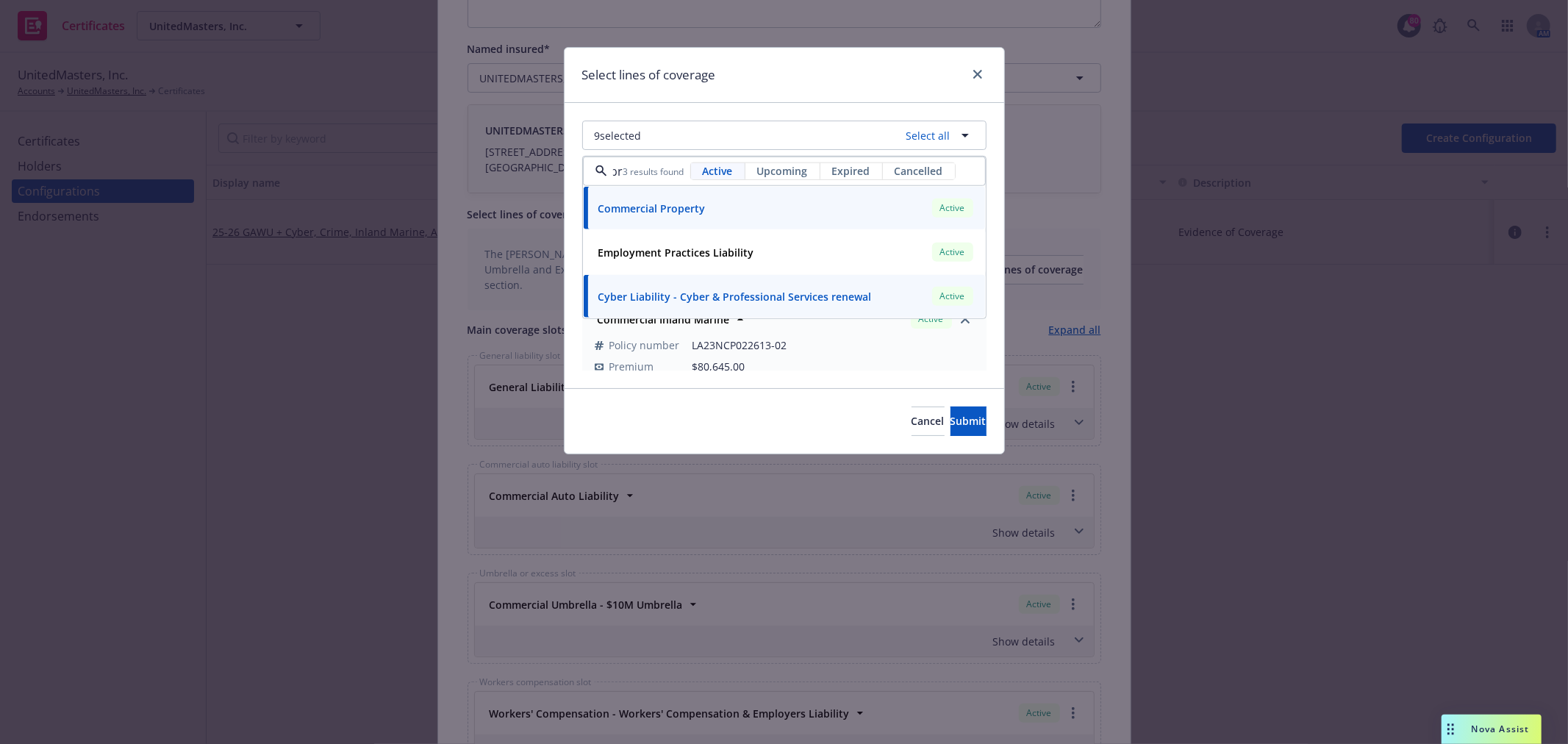
scroll to position [0, 9]
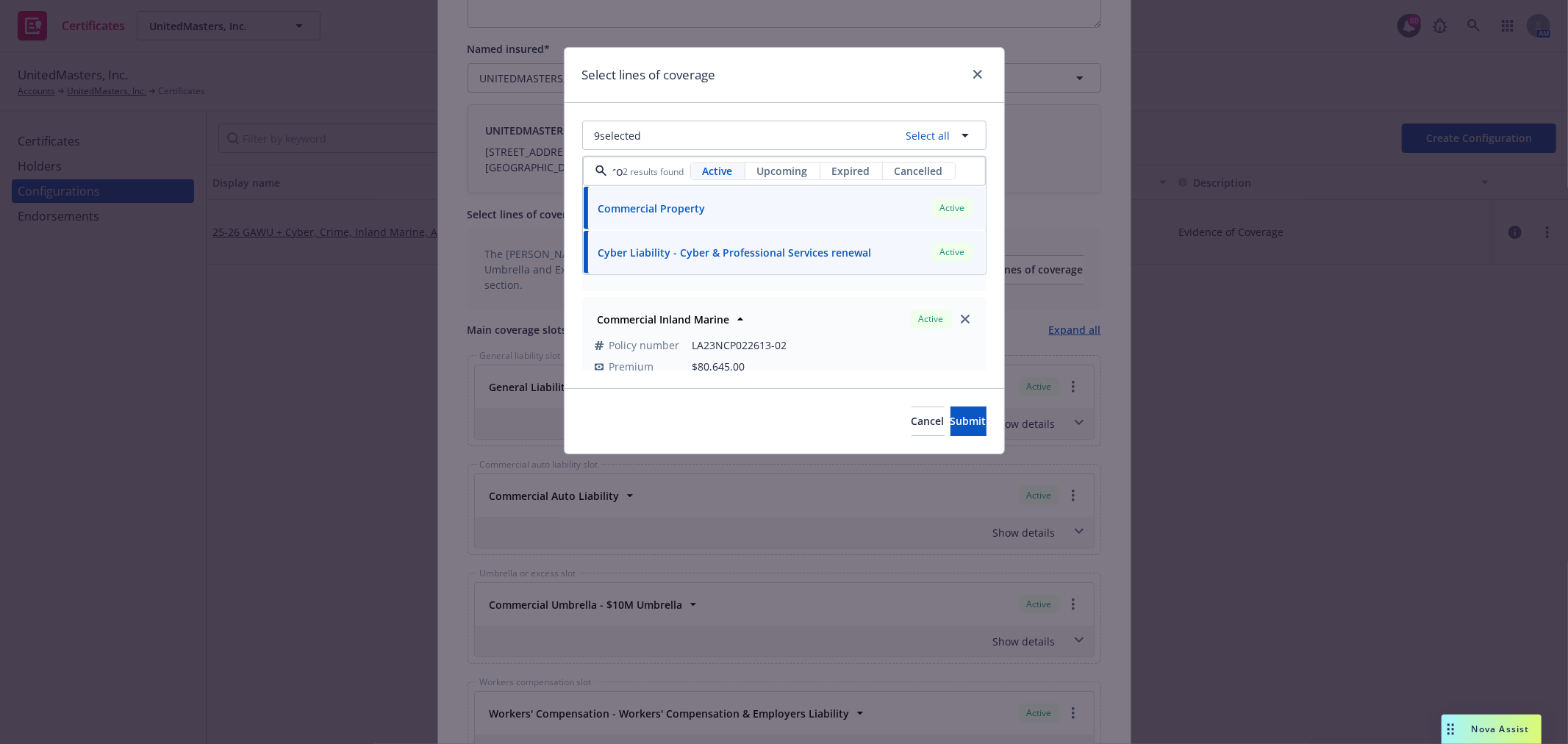
type input "pro"
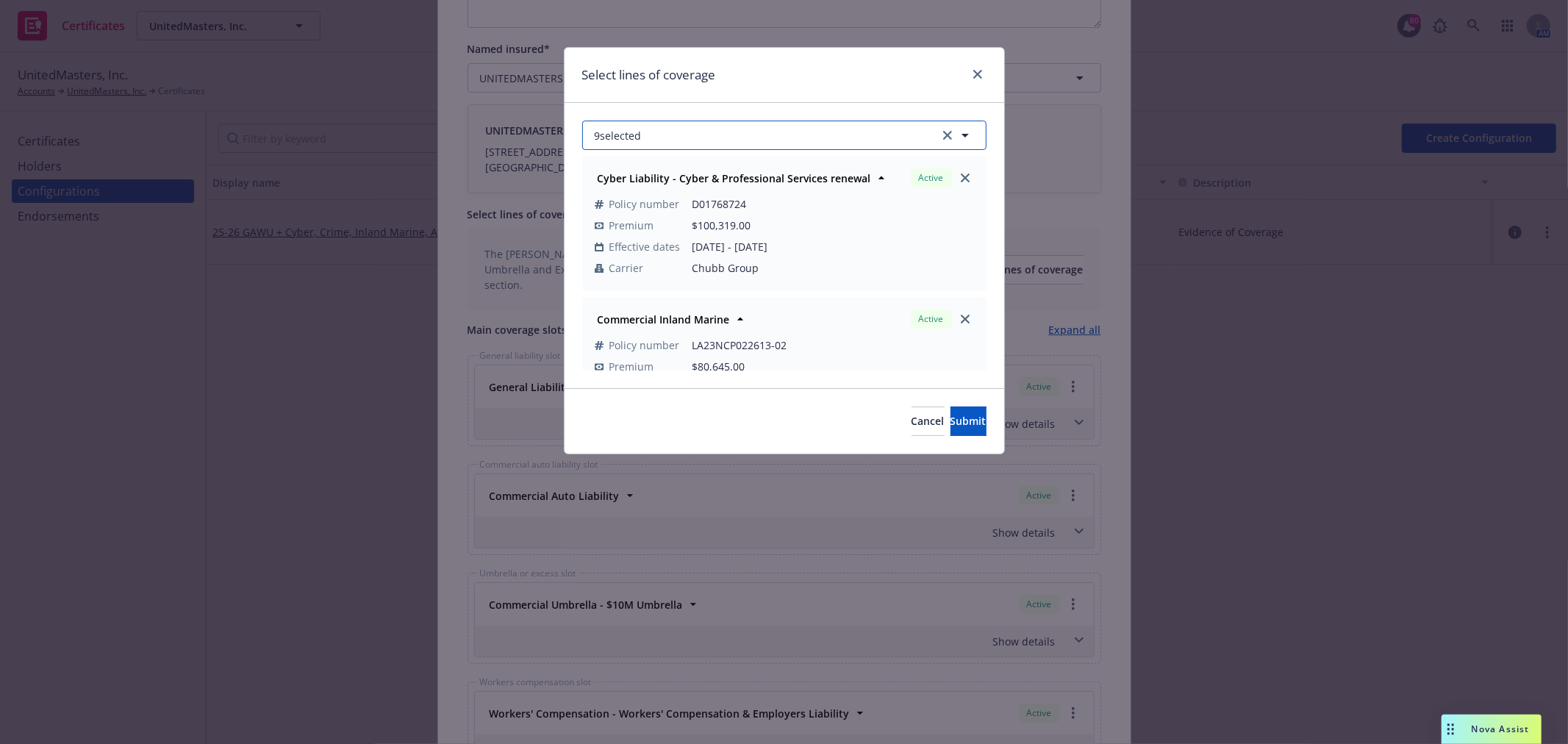
click at [645, 137] on button "9 selected" at bounding box center [785, 135] width 404 height 29
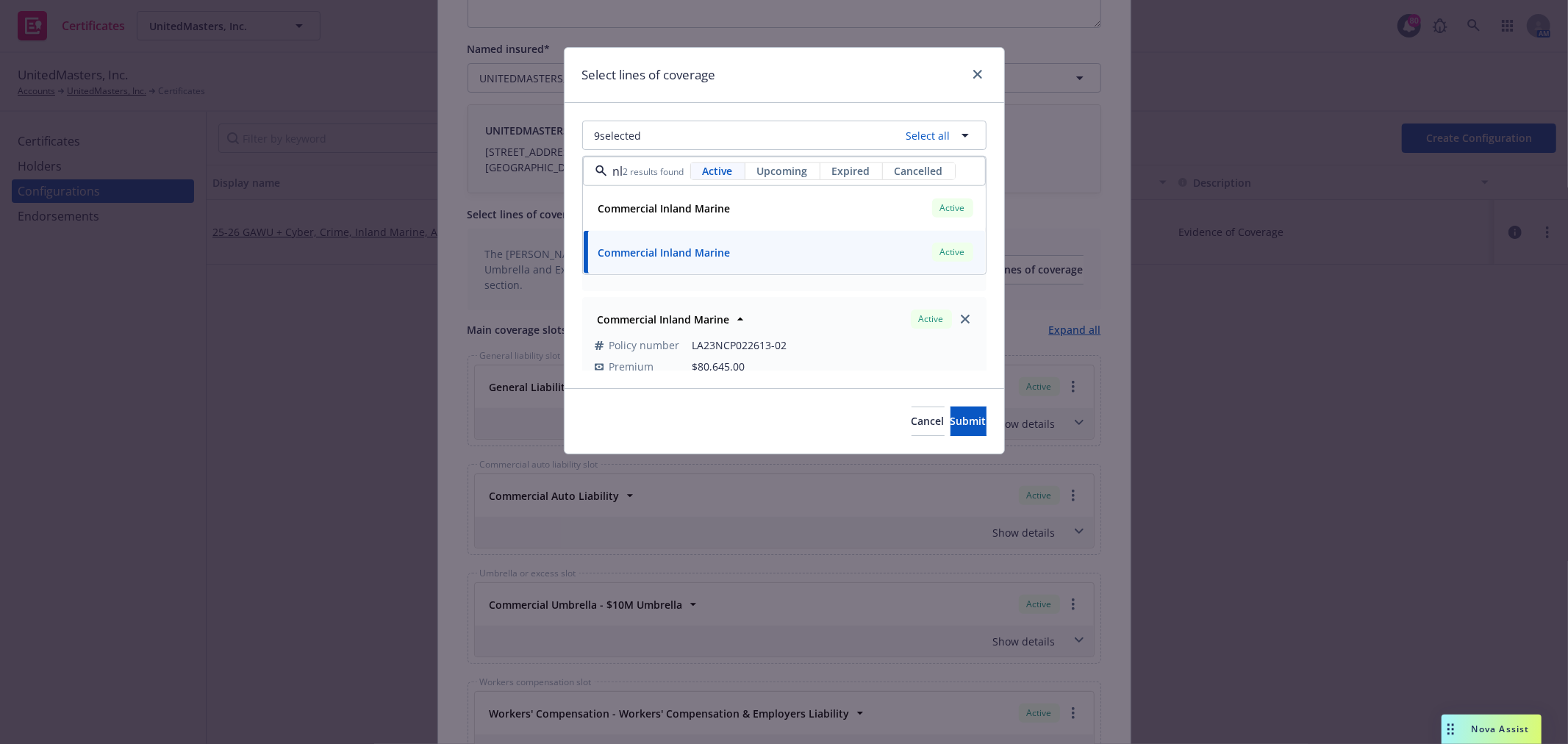
scroll to position [0, 16]
type input "inlan"
click at [977, 68] on link "close" at bounding box center [978, 74] width 18 height 18
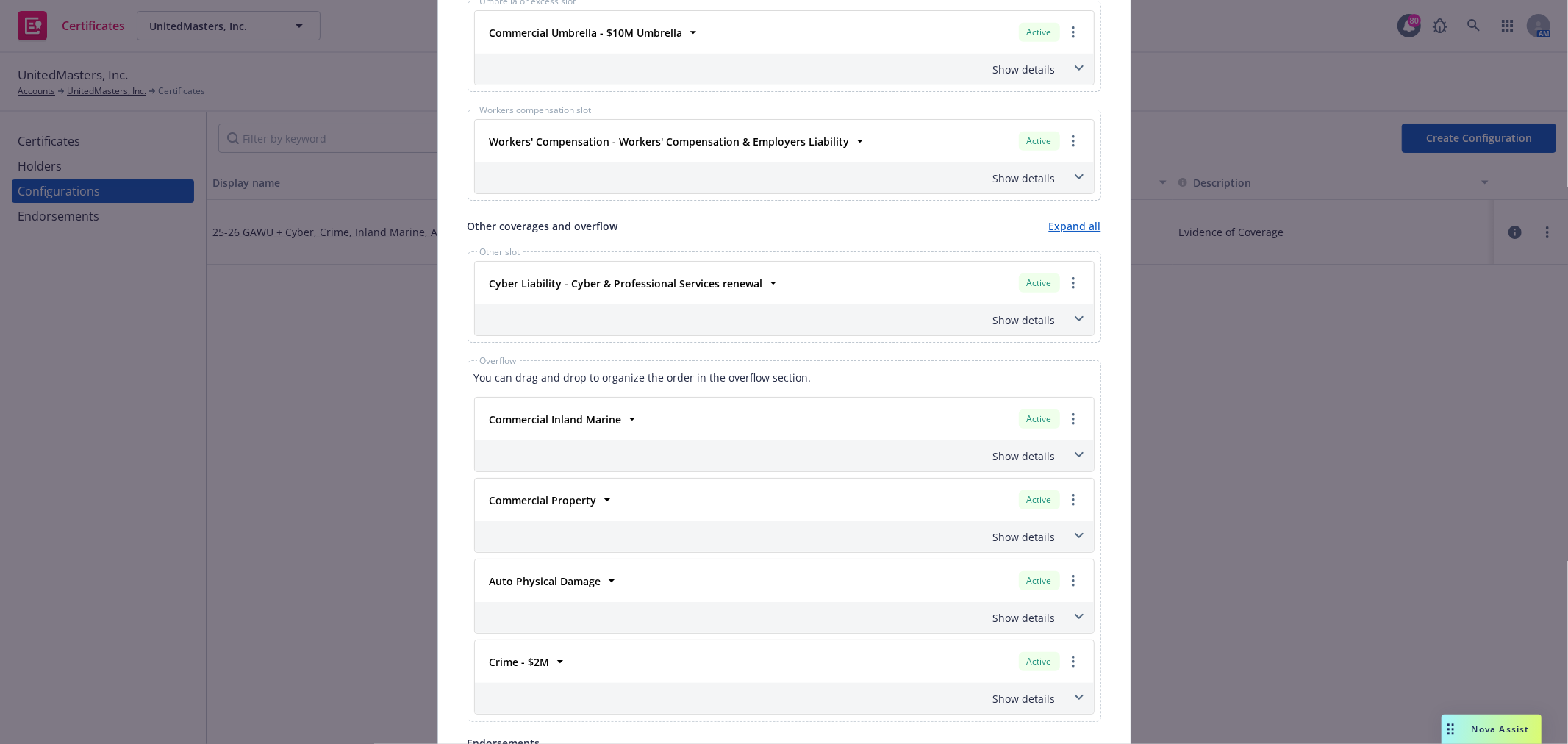
scroll to position [1061, 0]
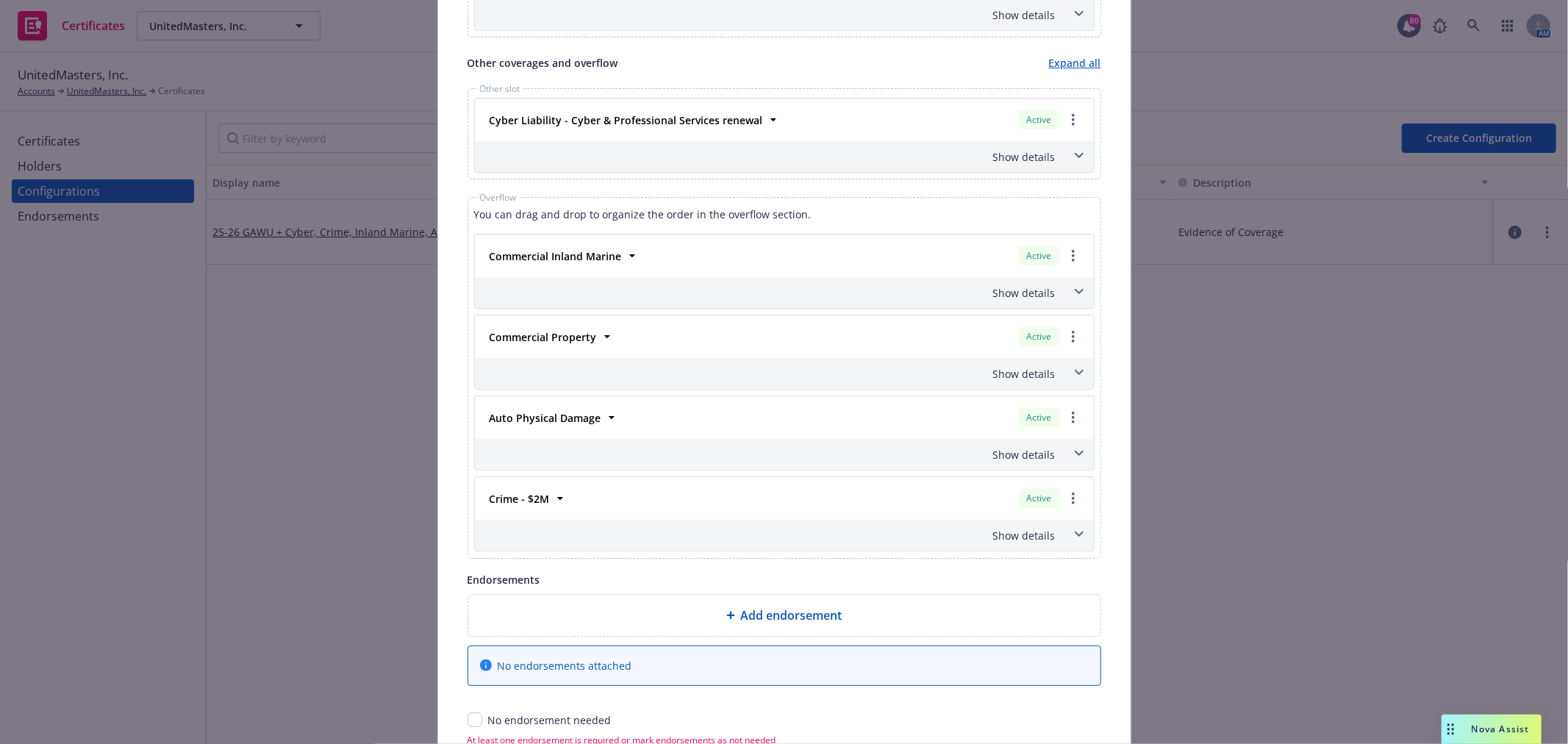
click at [1022, 295] on div "Show details" at bounding box center [767, 292] width 578 height 15
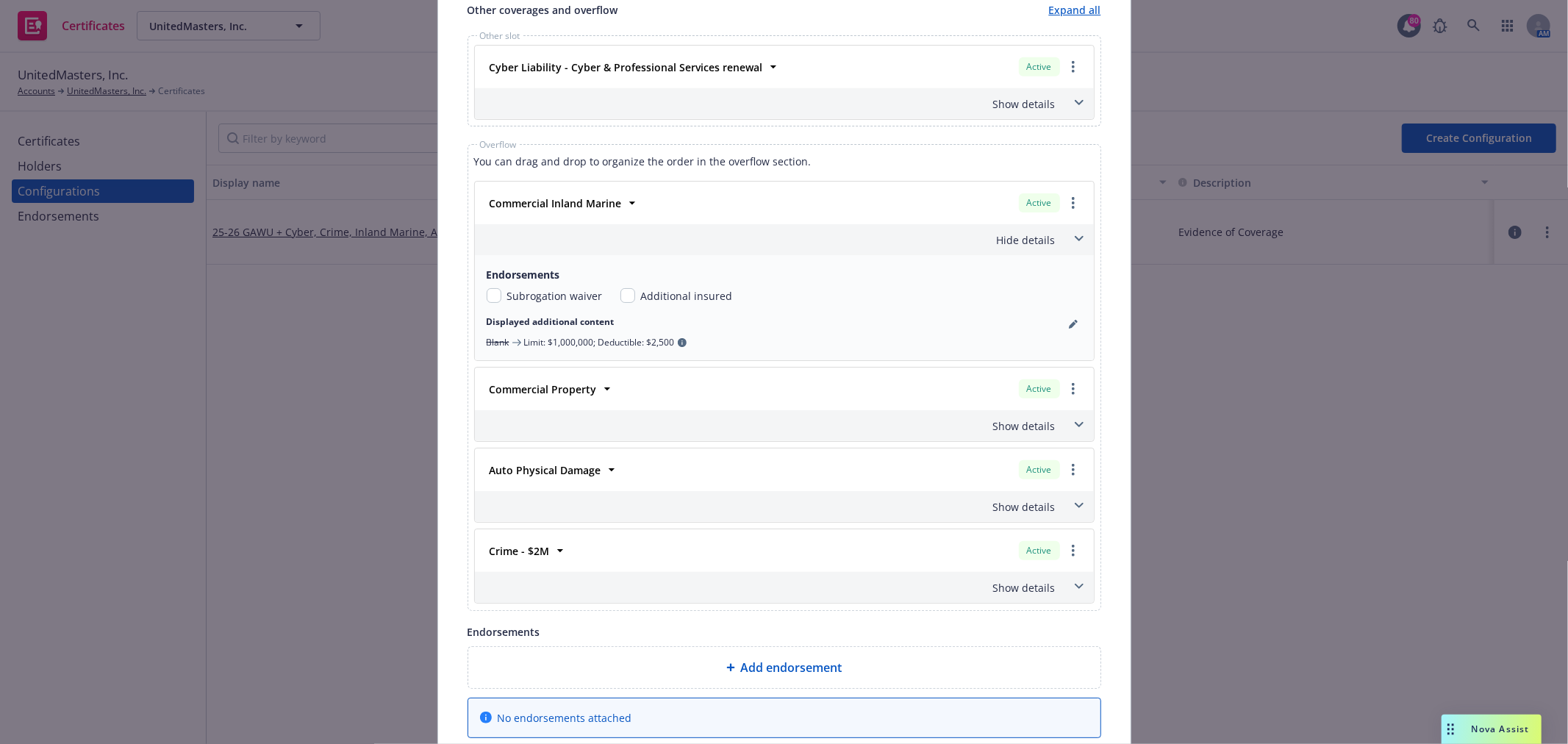
scroll to position [1142, 0]
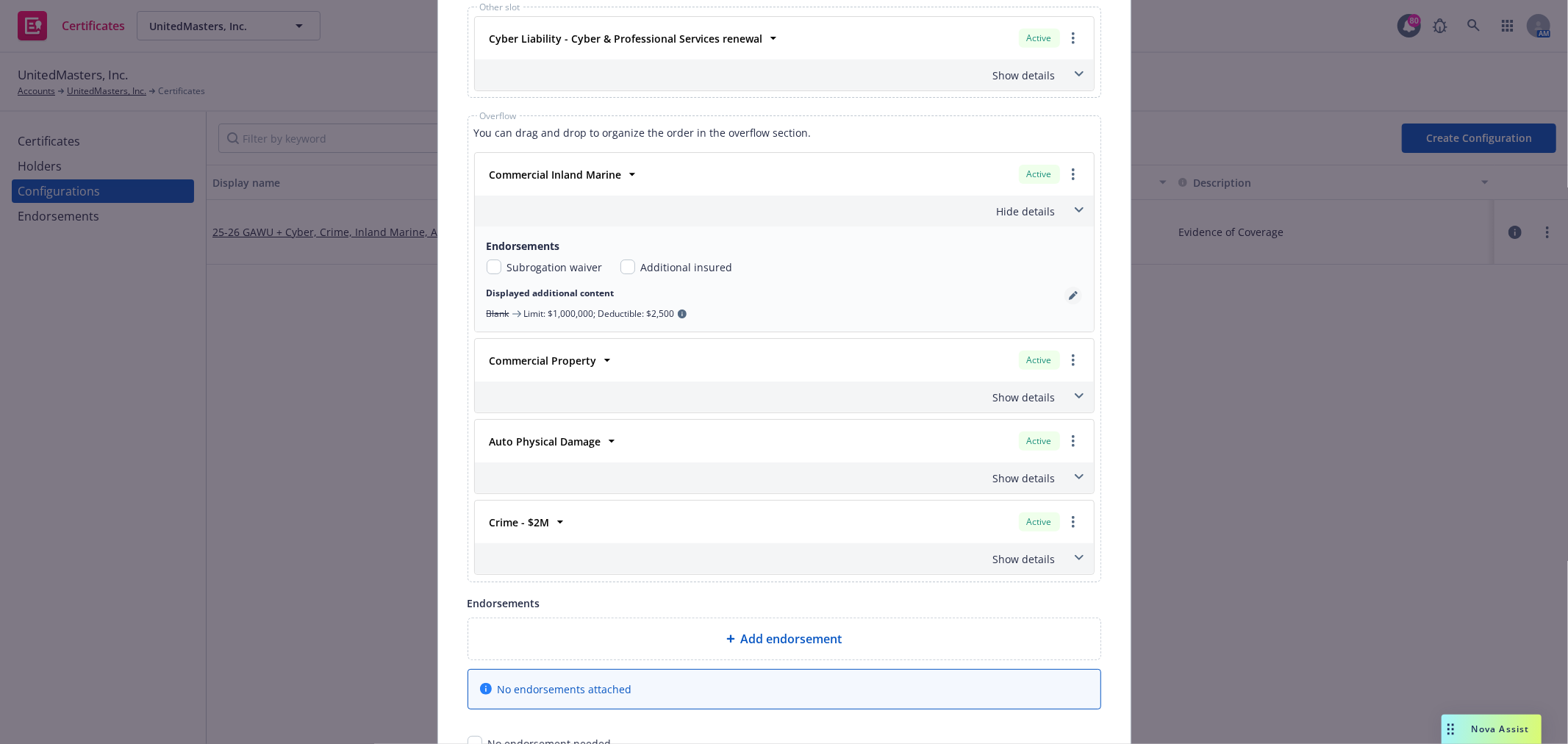
click at [1071, 299] on icon "pencil" at bounding box center [1073, 295] width 9 height 9
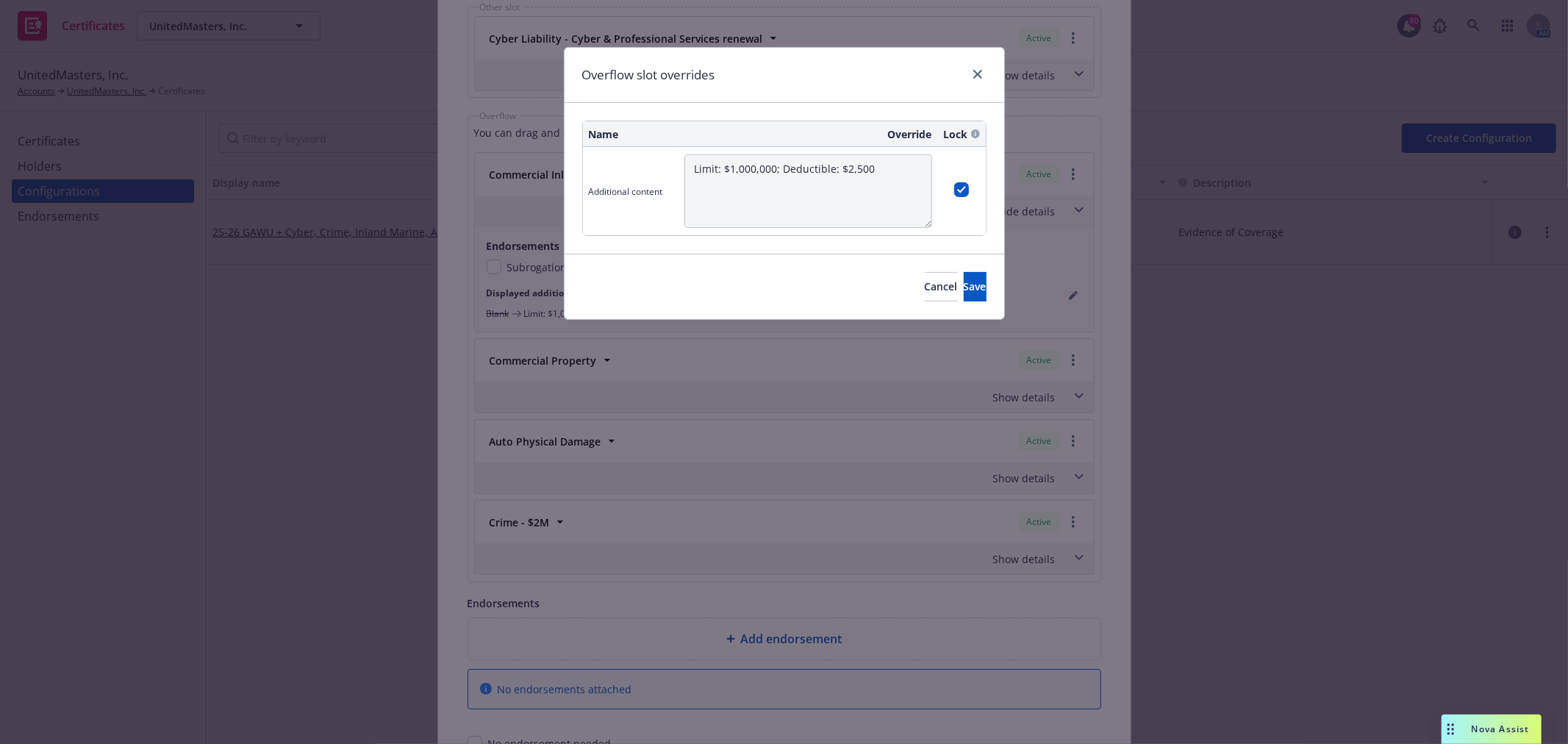
click at [809, 152] on td "Limit: $1,000,000; Deductible: $2,500" at bounding box center [809, 191] width 260 height 89
click at [911, 136] on th "Override" at bounding box center [809, 134] width 260 height 26
click at [958, 189] on input "checkbox" at bounding box center [961, 189] width 15 height 15
checkbox input "false"
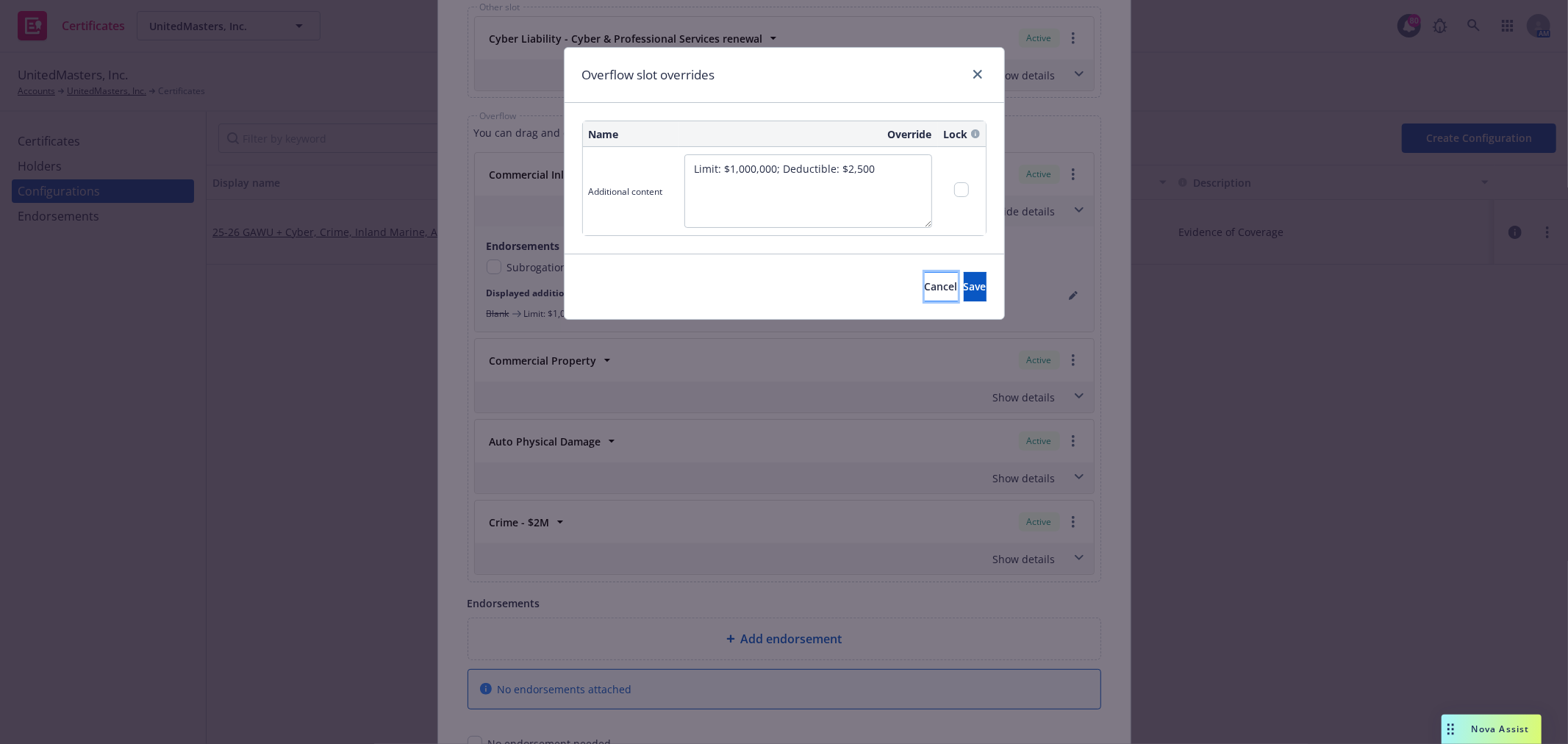
click at [925, 289] on span "Cancel" at bounding box center [941, 286] width 33 height 14
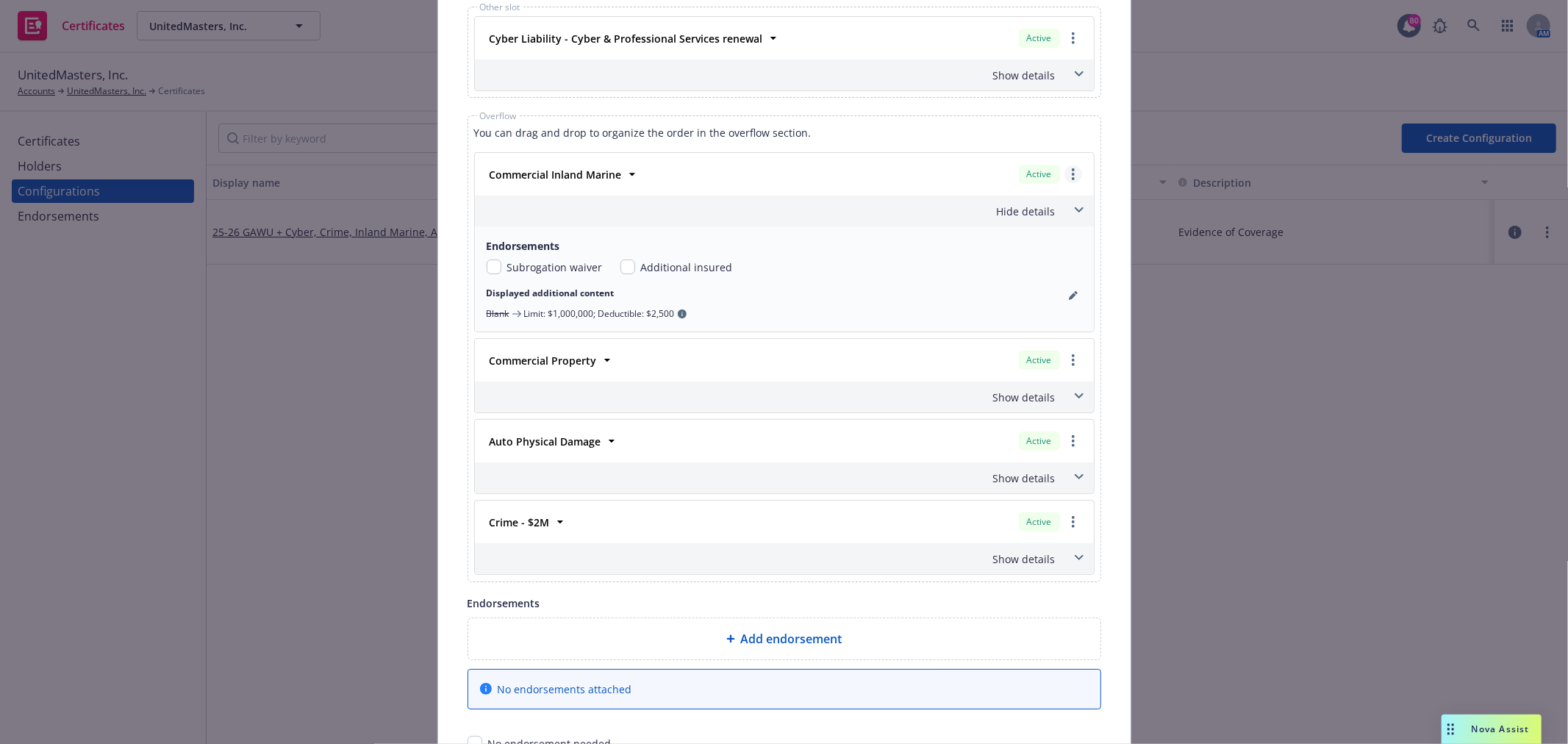
click at [1072, 179] on link "more" at bounding box center [1073, 174] width 18 height 18
click at [931, 596] on div "Endorsements" at bounding box center [784, 602] width 633 height 18
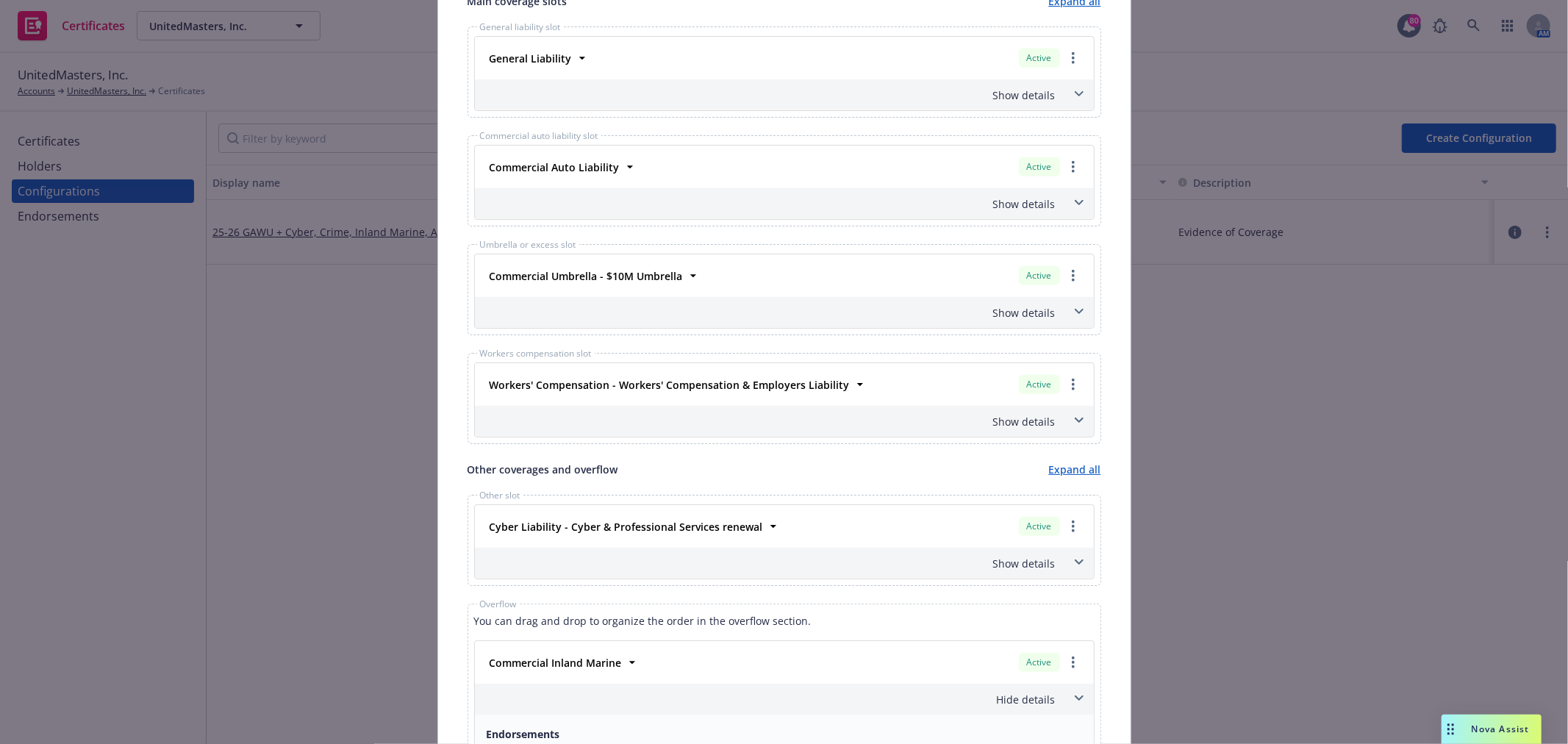
scroll to position [682, 0]
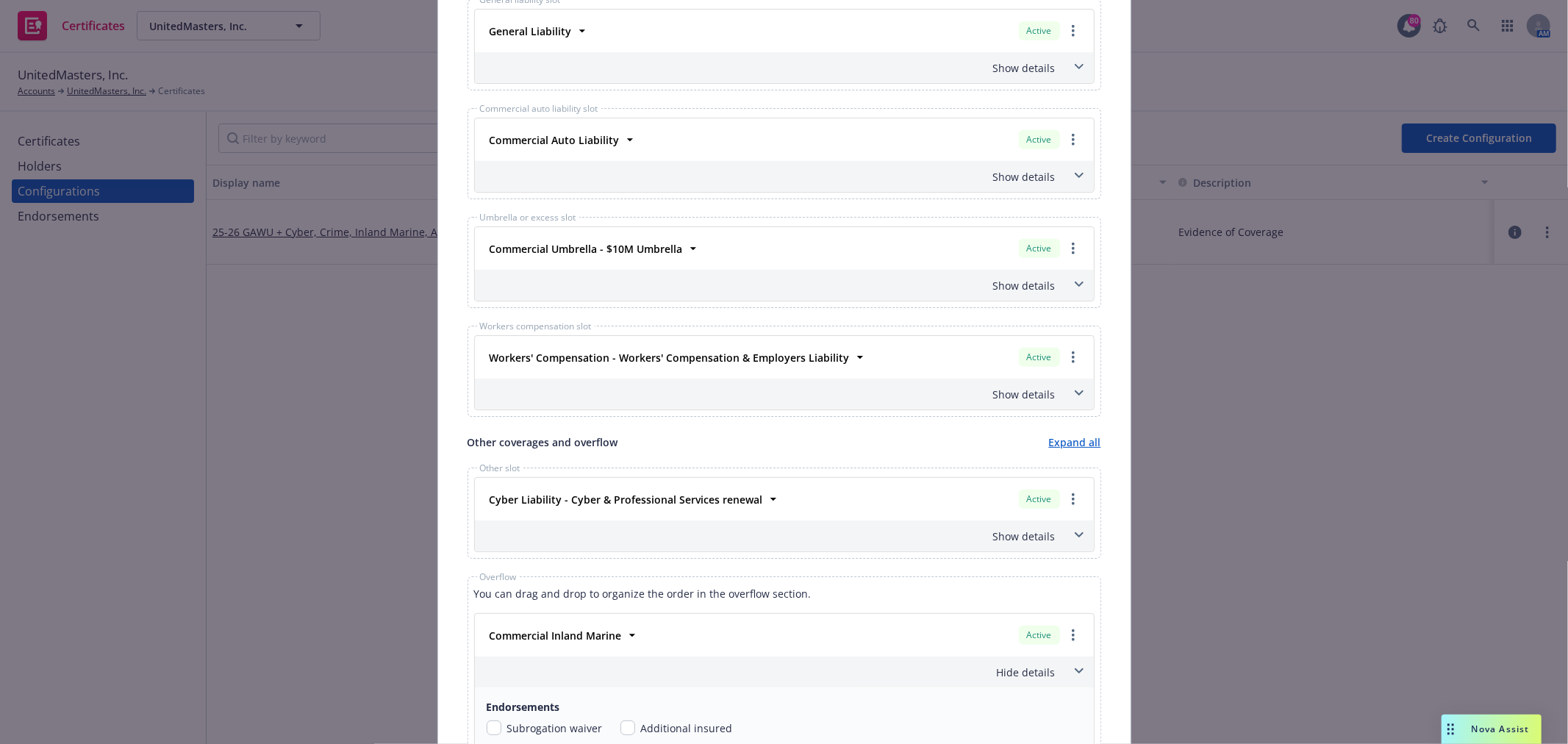
click at [1075, 444] on link "Expand all" at bounding box center [1075, 442] width 52 height 15
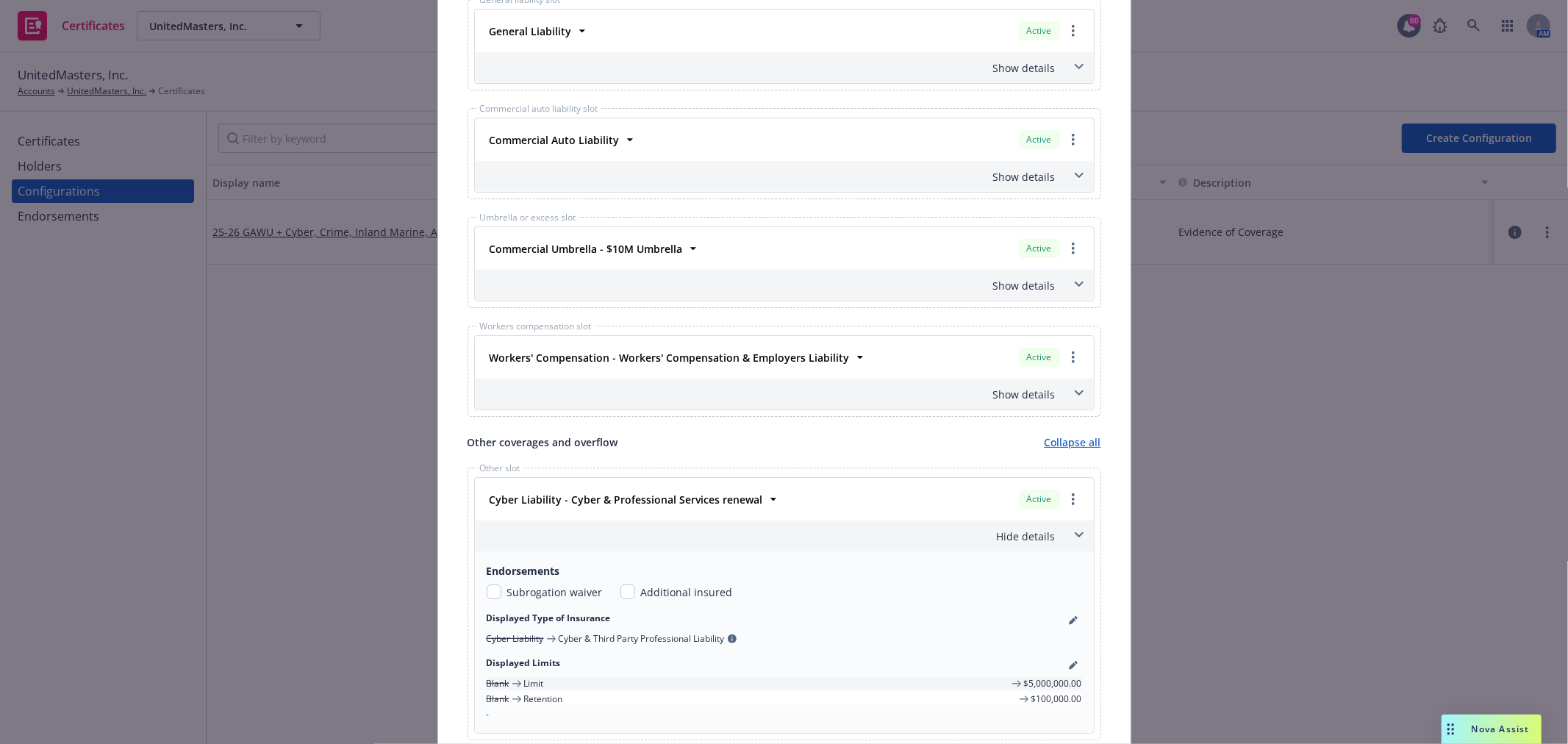
click at [1075, 444] on link "Collapse all" at bounding box center [1073, 442] width 57 height 15
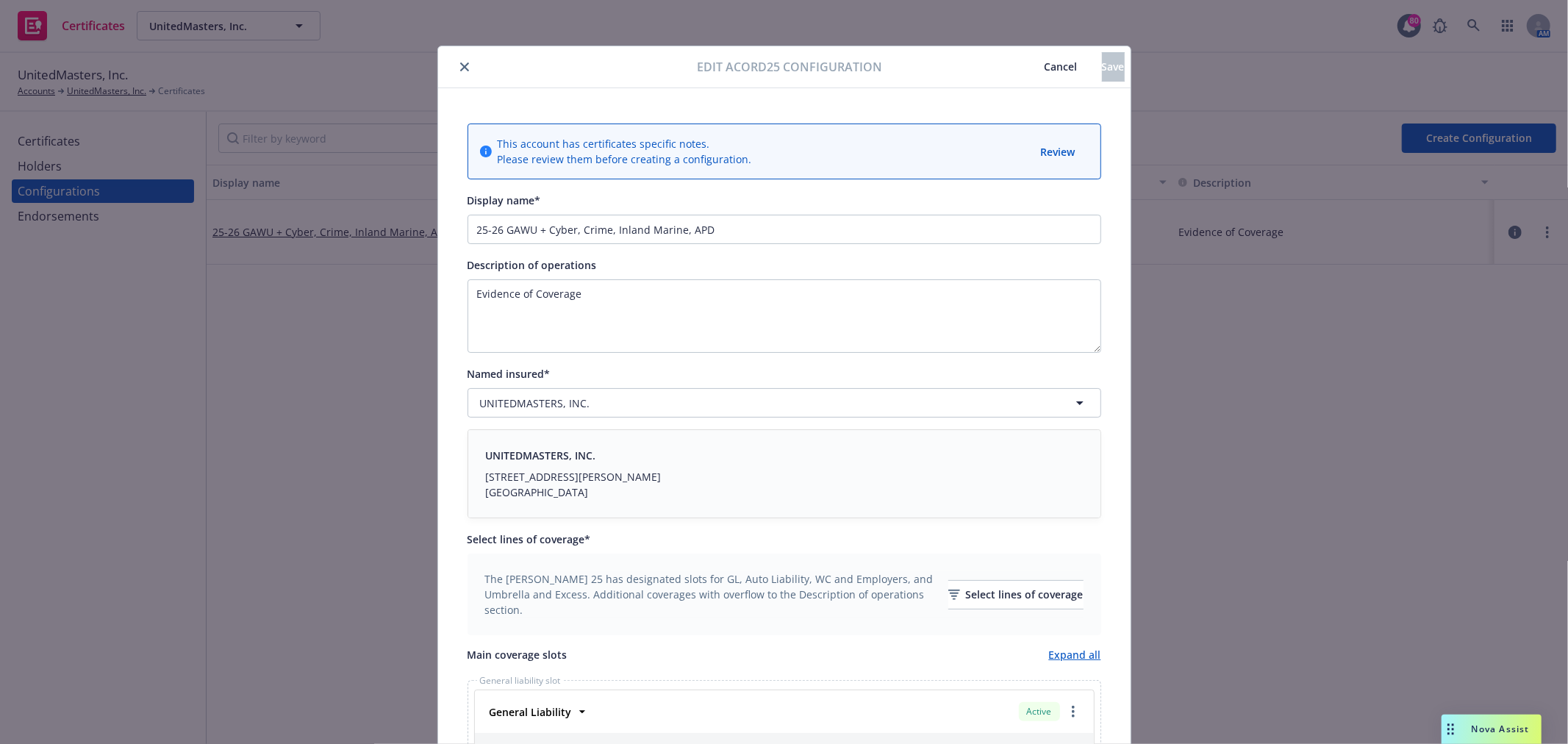
scroll to position [0, 0]
click at [1045, 67] on span "Cancel" at bounding box center [1061, 68] width 33 height 14
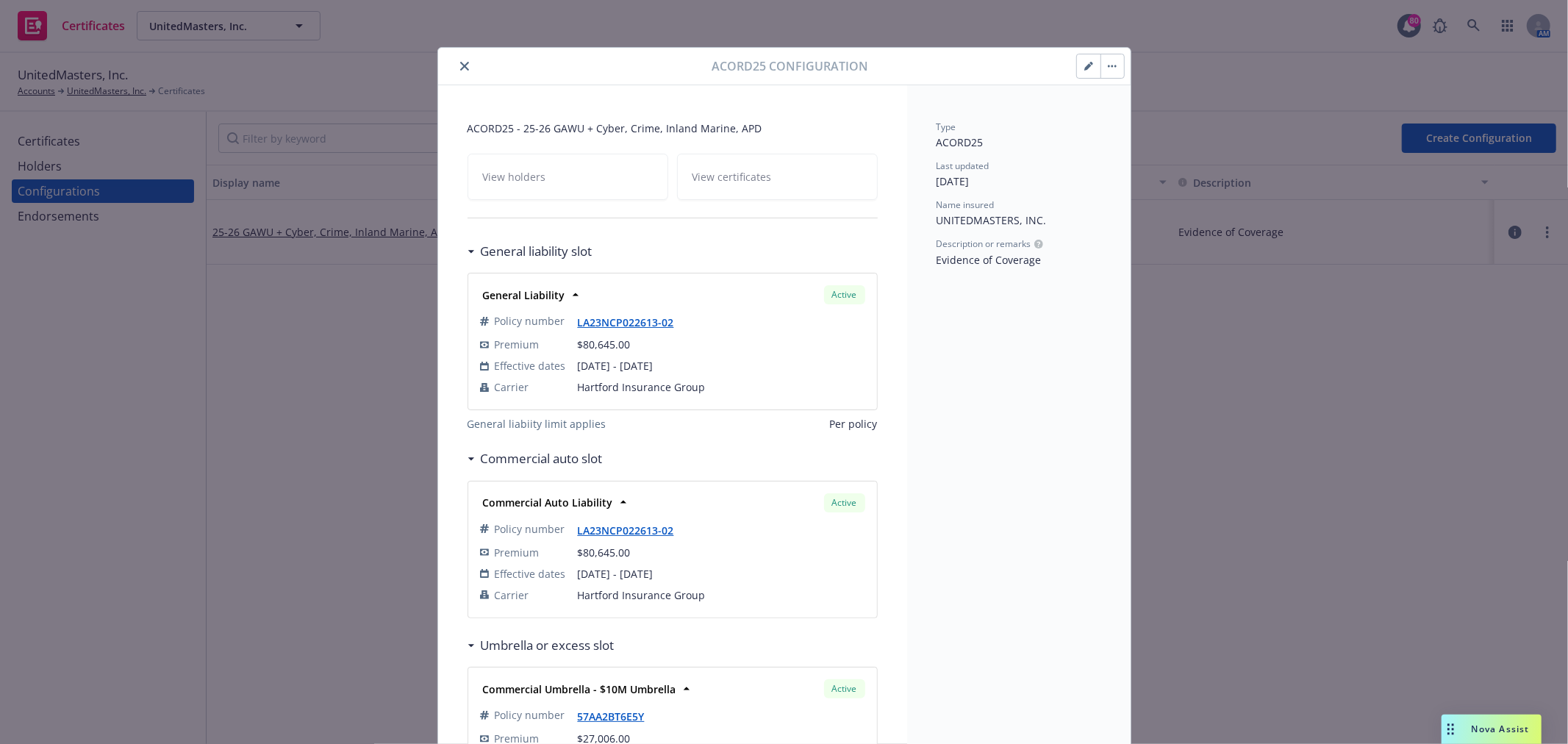
click at [460, 63] on icon "close" at bounding box center [465, 66] width 9 height 9
